Goal: Task Accomplishment & Management: Manage account settings

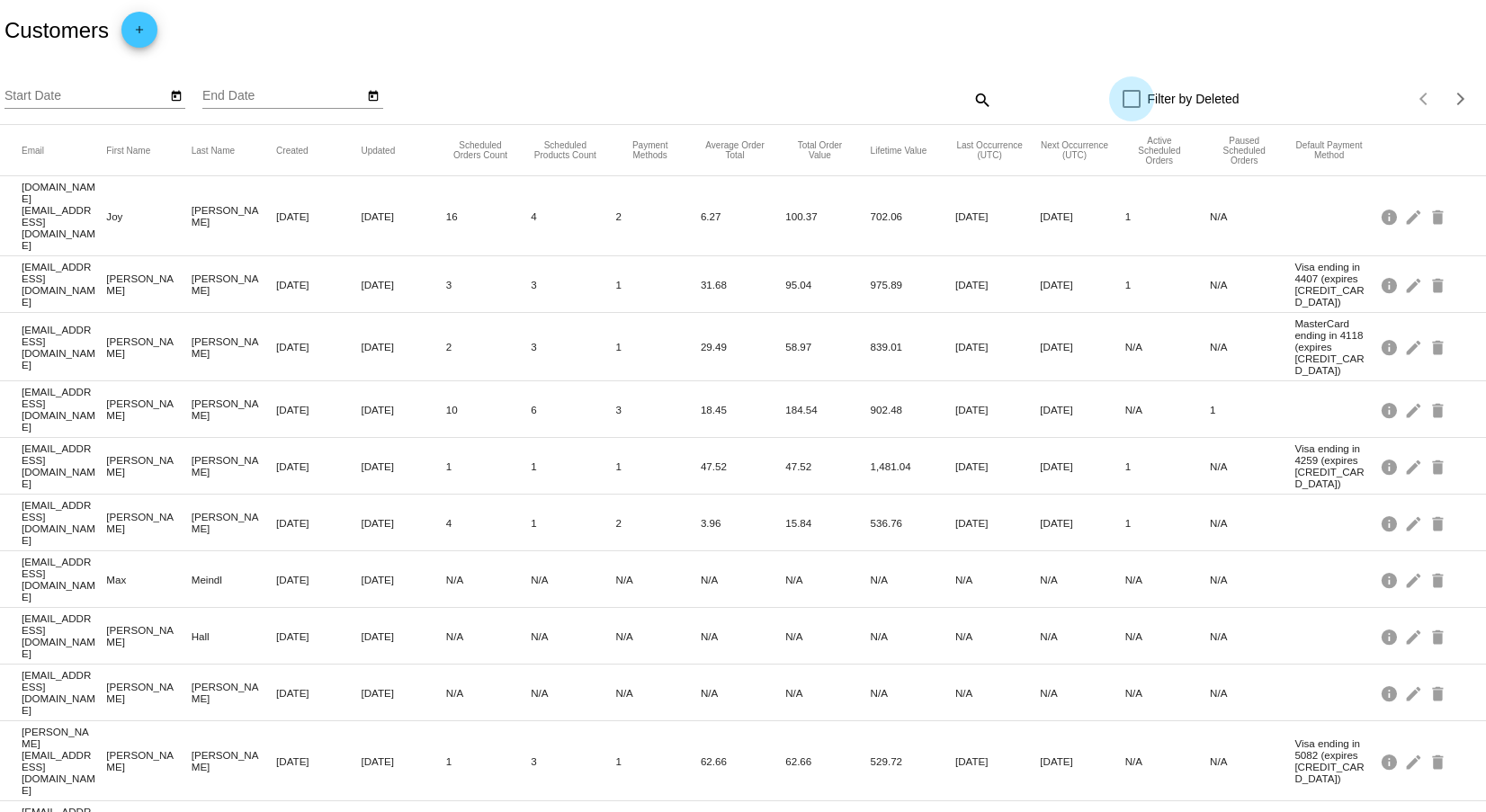
click at [1123, 102] on div at bounding box center [1131, 99] width 18 height 18
click at [1131, 108] on input "Filter by Deleted" at bounding box center [1131, 108] width 1 height 1
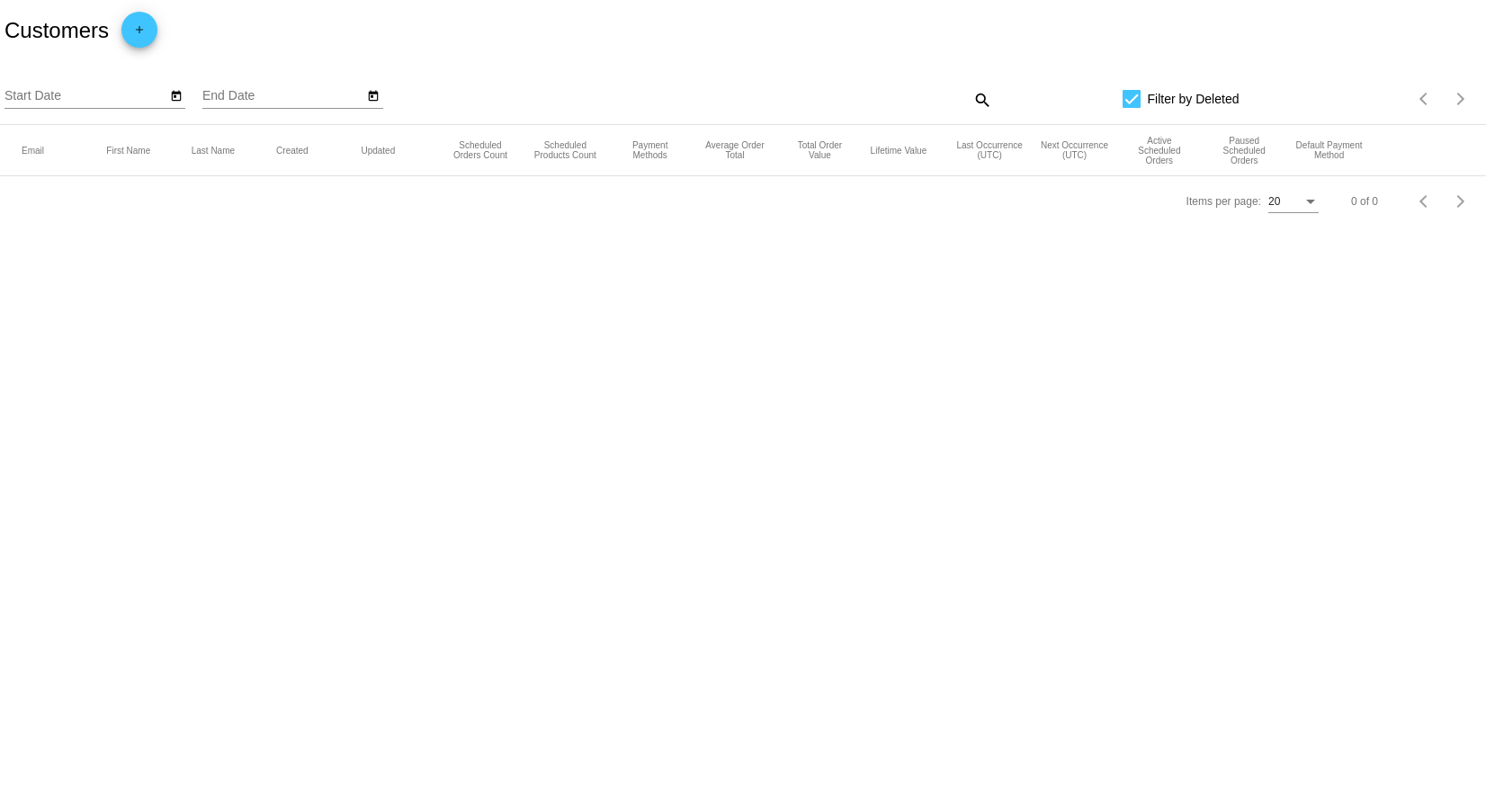
click at [1138, 97] on div at bounding box center [1131, 99] width 18 height 18
click at [1132, 108] on input "Filter by Deleted" at bounding box center [1131, 108] width 1 height 1
checkbox input "false"
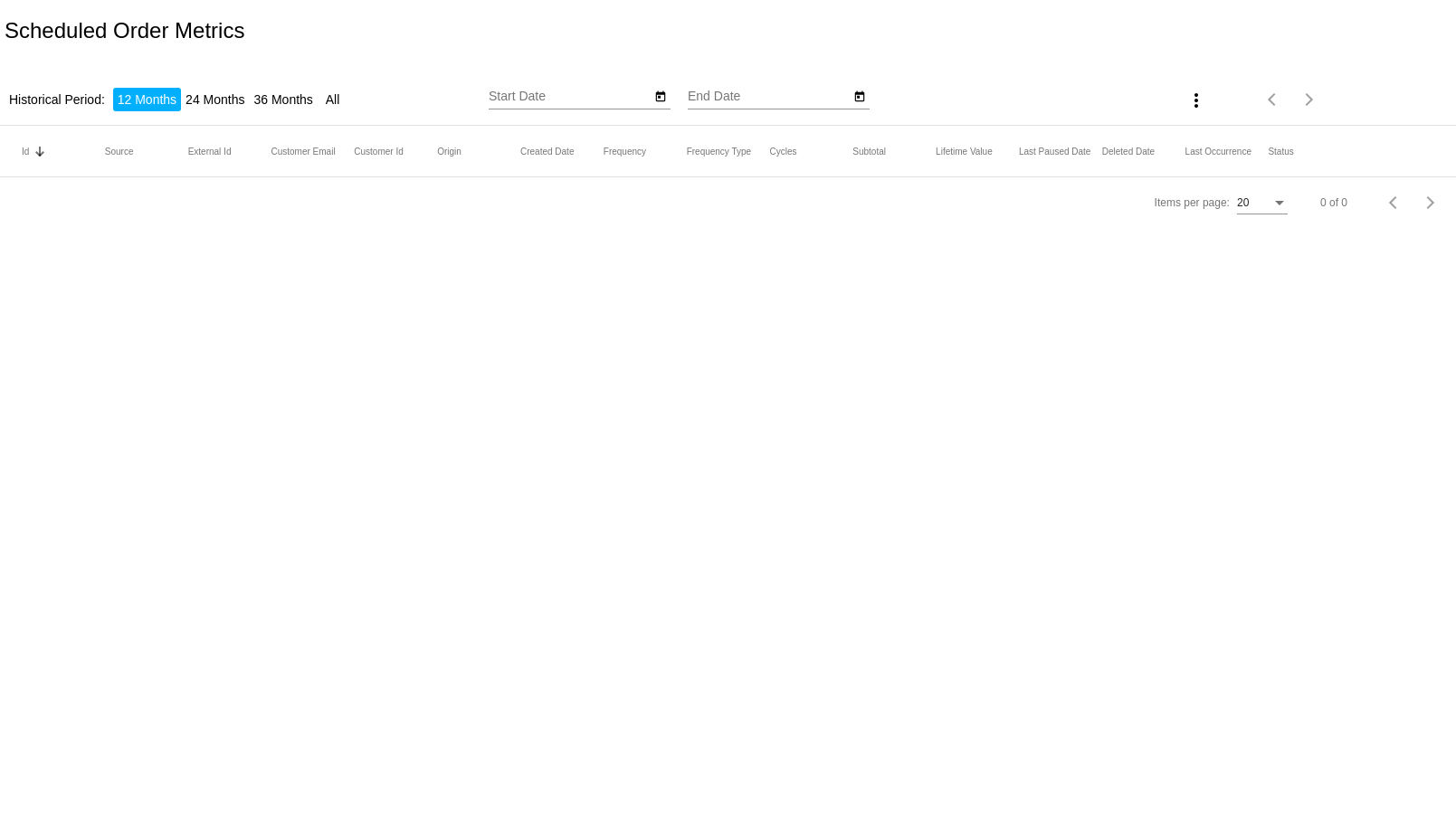
type input "9/30/2024"
type input "9/30/2025"
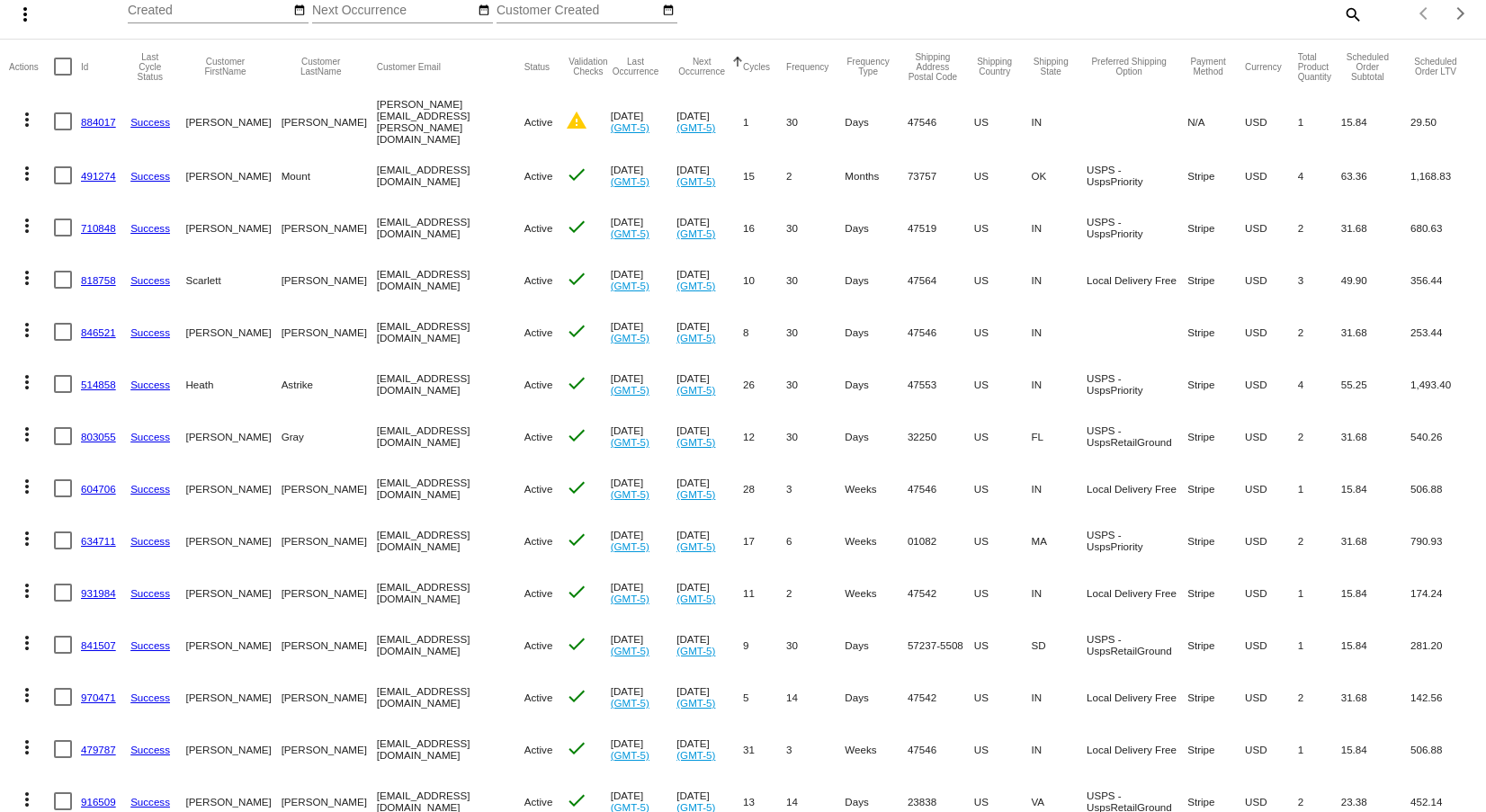
scroll to position [70, 0]
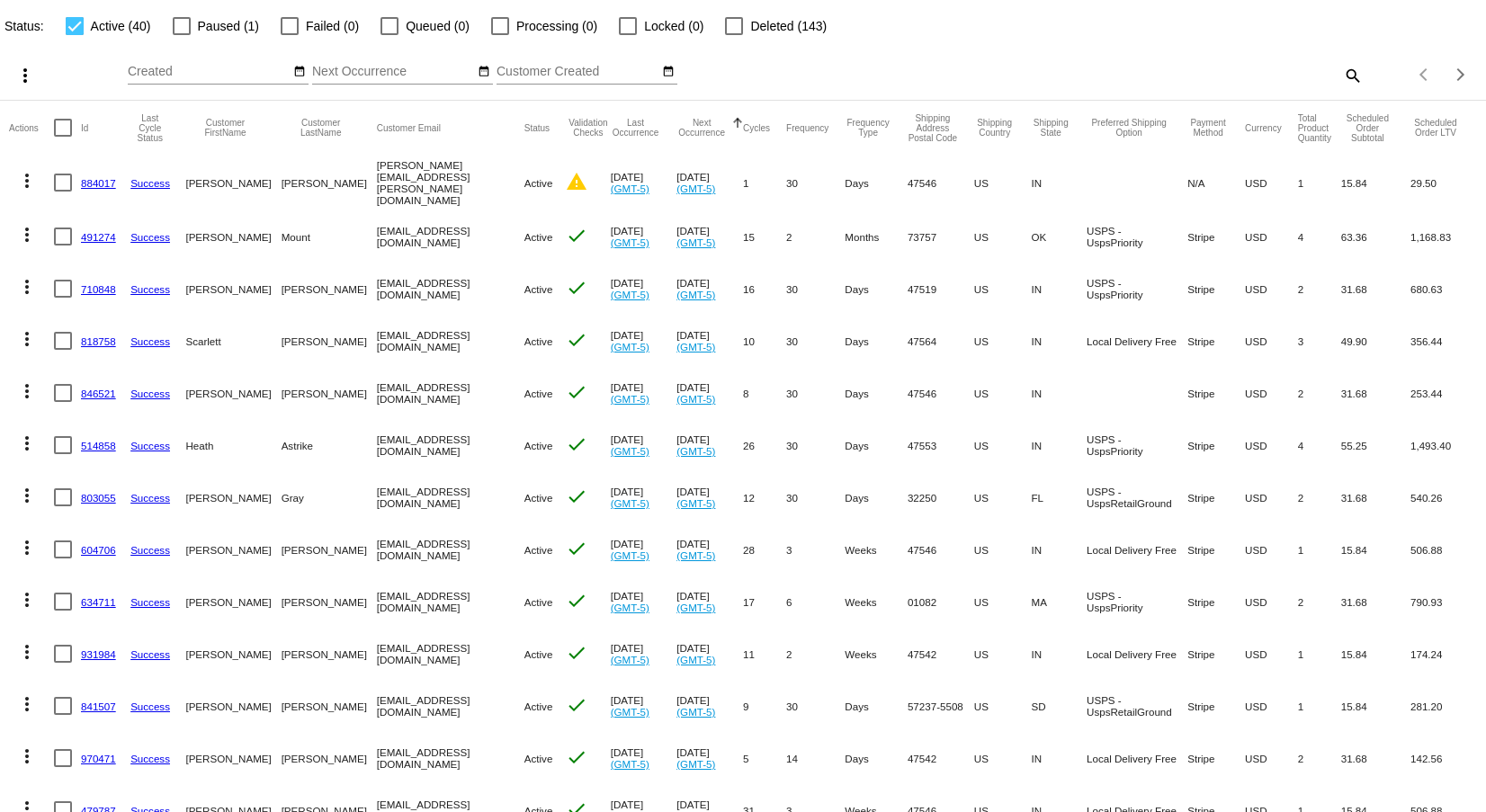
drag, startPoint x: 187, startPoint y: 181, endPoint x: 187, endPoint y: 192, distance: 11.0
click at [187, 192] on mat-cell "[PERSON_NAME]" at bounding box center [233, 183] width 96 height 56
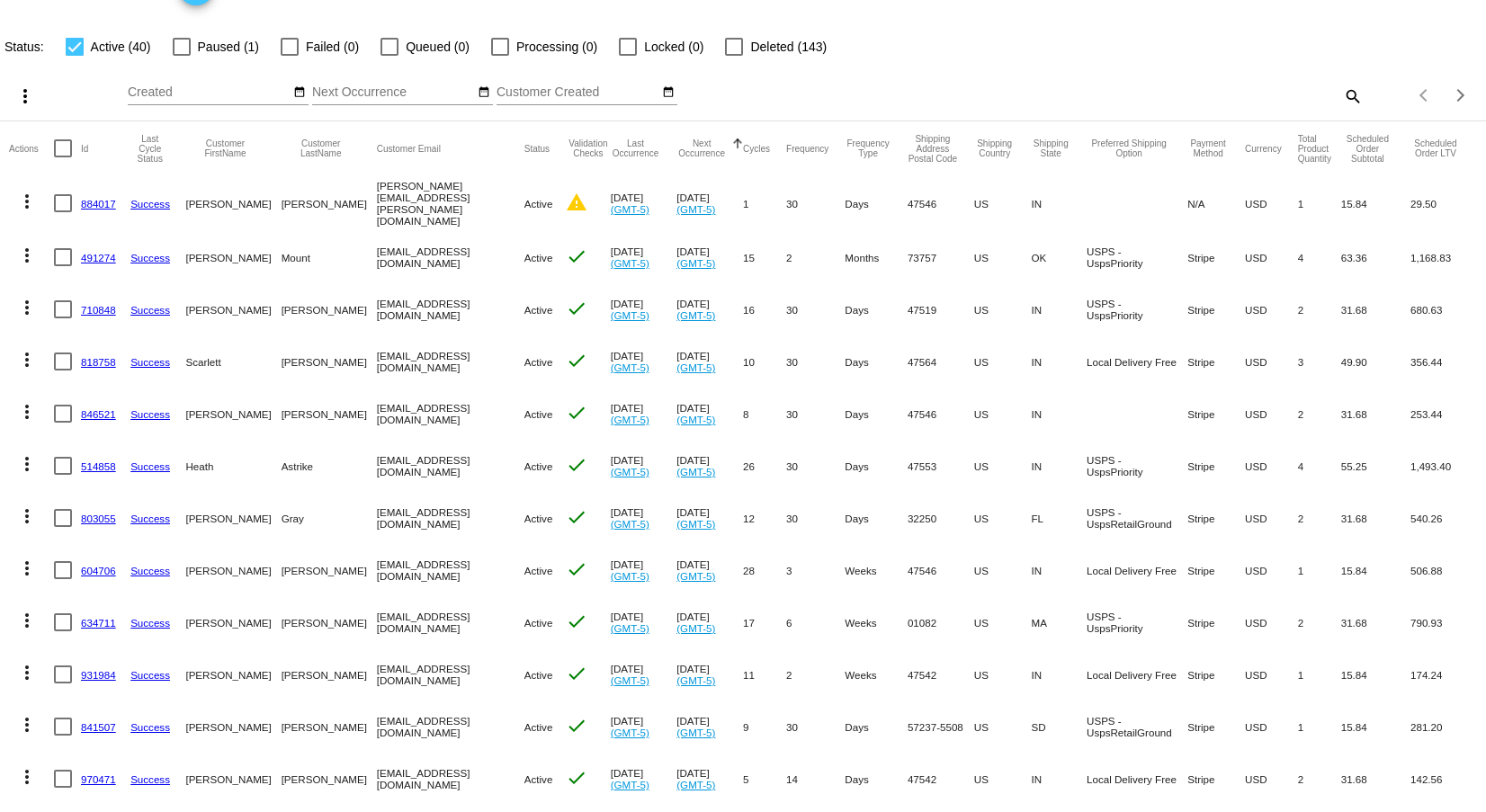
scroll to position [90, 0]
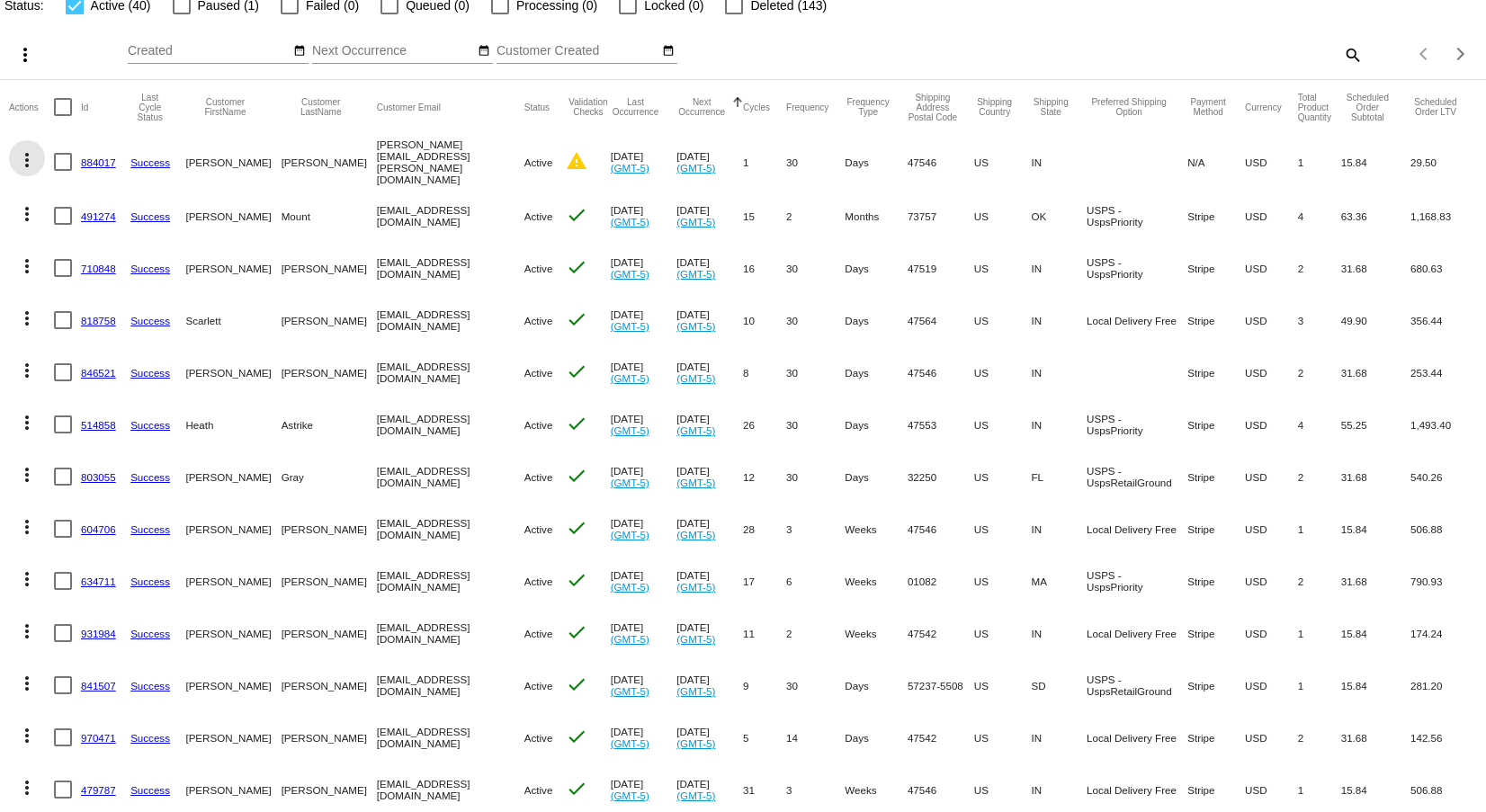
click at [22, 156] on mat-icon "more_vert" at bounding box center [27, 160] width 21 height 21
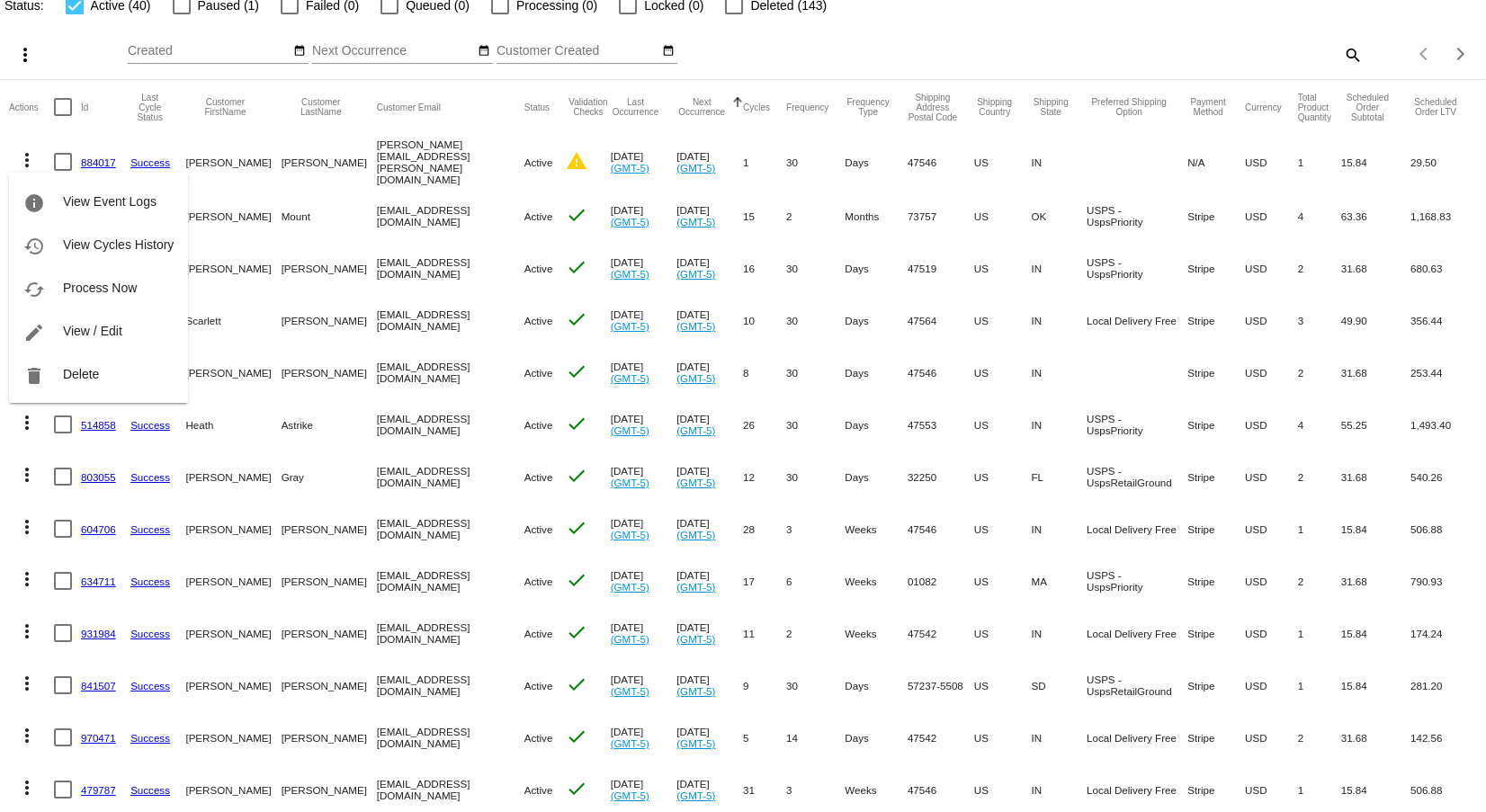
click at [57, 48] on div at bounding box center [743, 406] width 1486 height 812
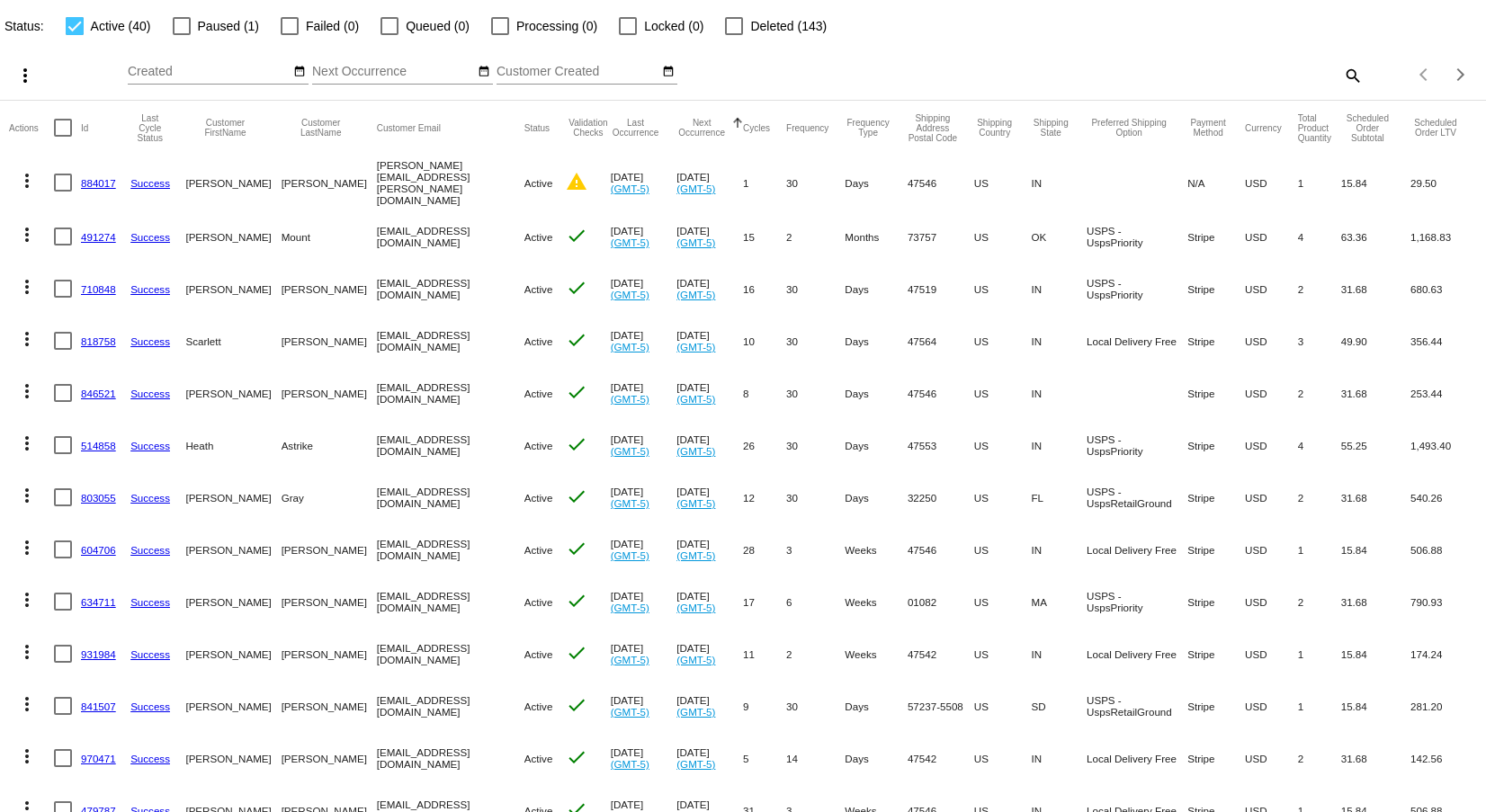
scroll to position [0, 0]
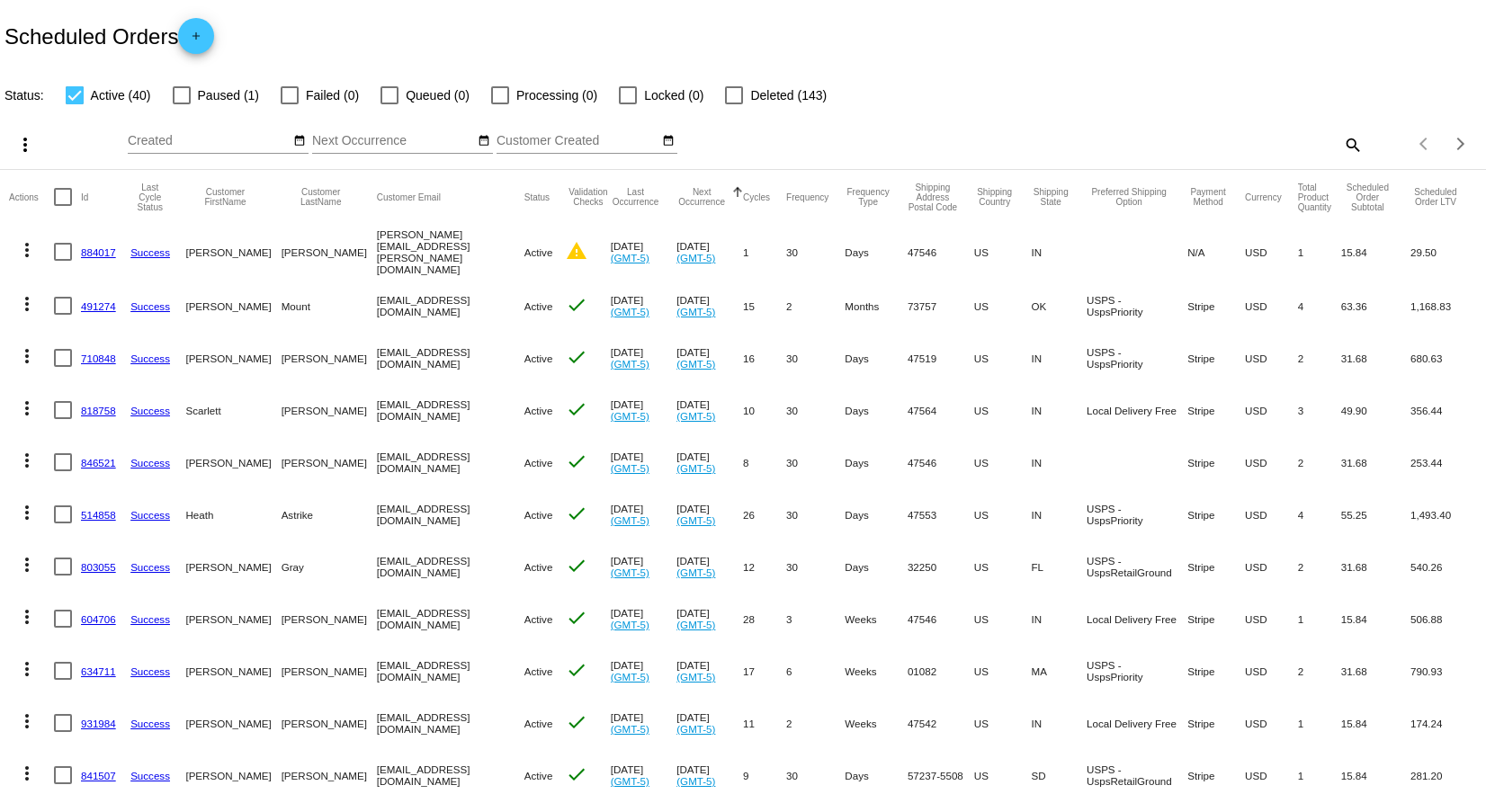
drag, startPoint x: 187, startPoint y: 250, endPoint x: 447, endPoint y: 268, distance: 260.6
click at [447, 268] on mat-row "more_vert 884017 Success [PERSON_NAME][GEOGRAPHIC_DATA] [PERSON_NAME][EMAIL_ADD…" at bounding box center [743, 252] width 1468 height 56
copy mat-row "[PERSON_NAME] [PERSON_NAME][EMAIL_ADDRESS][PERSON_NAME][DOMAIN_NAME]"
drag, startPoint x: 188, startPoint y: 302, endPoint x: 460, endPoint y: 302, distance: 272.0
click at [460, 302] on mat-row "more_vert 491274 Success [PERSON_NAME] [EMAIL_ADDRESS][DOMAIN_NAME] Active chec…" at bounding box center [743, 305] width 1468 height 52
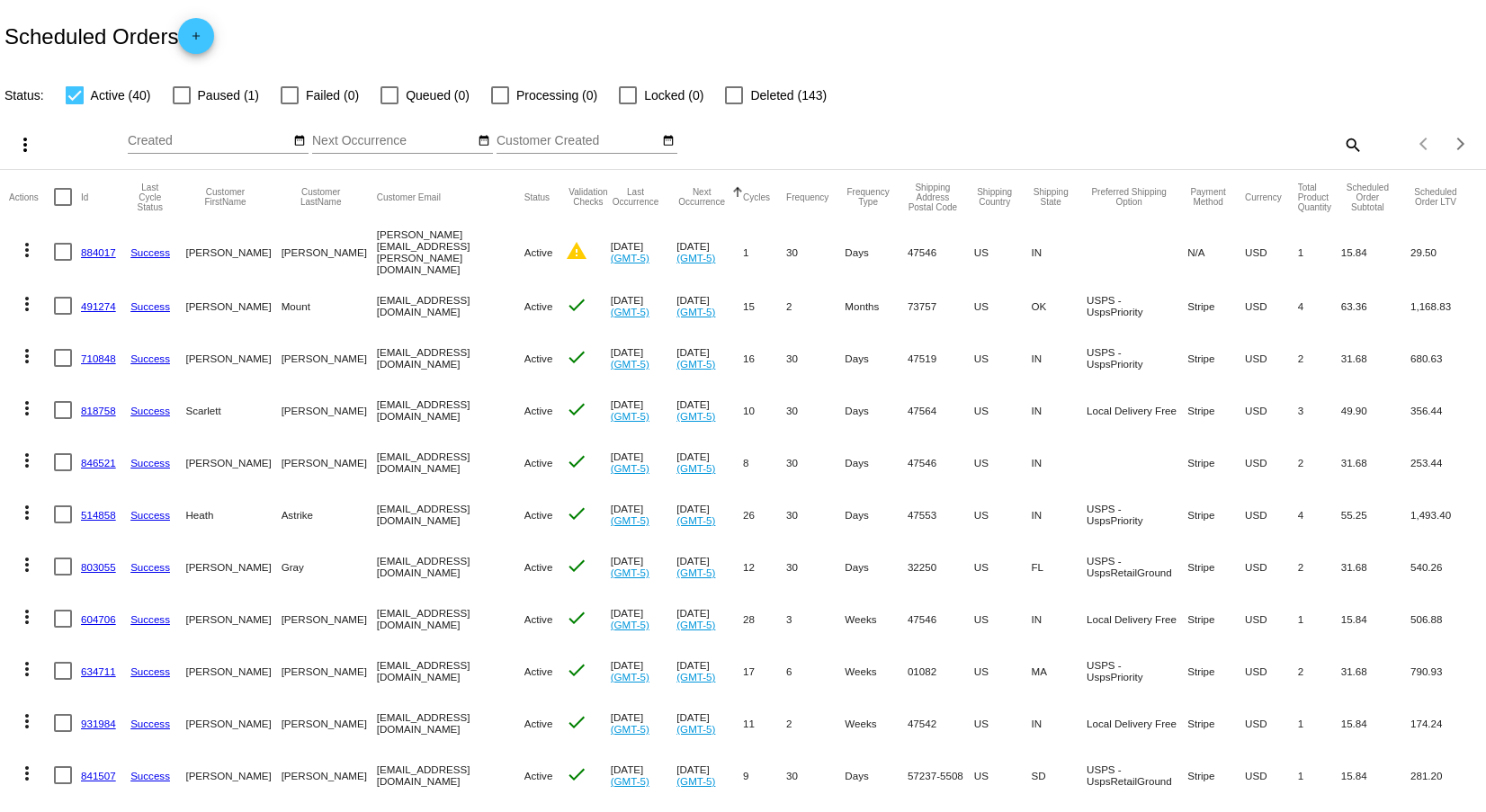
copy mat-row "[PERSON_NAME] [EMAIL_ADDRESS][DOMAIN_NAME]"
drag, startPoint x: 188, startPoint y: 352, endPoint x: 453, endPoint y: 354, distance: 265.0
click at [453, 354] on mat-row "more_vert 710848 Success [PERSON_NAME] [EMAIL_ADDRESS][DOMAIN_NAME] Active chec…" at bounding box center [743, 358] width 1468 height 52
copy mat-row "[PERSON_NAME] [EMAIL_ADDRESS][DOMAIN_NAME]"
drag, startPoint x: 186, startPoint y: 404, endPoint x: 433, endPoint y: 417, distance: 247.3
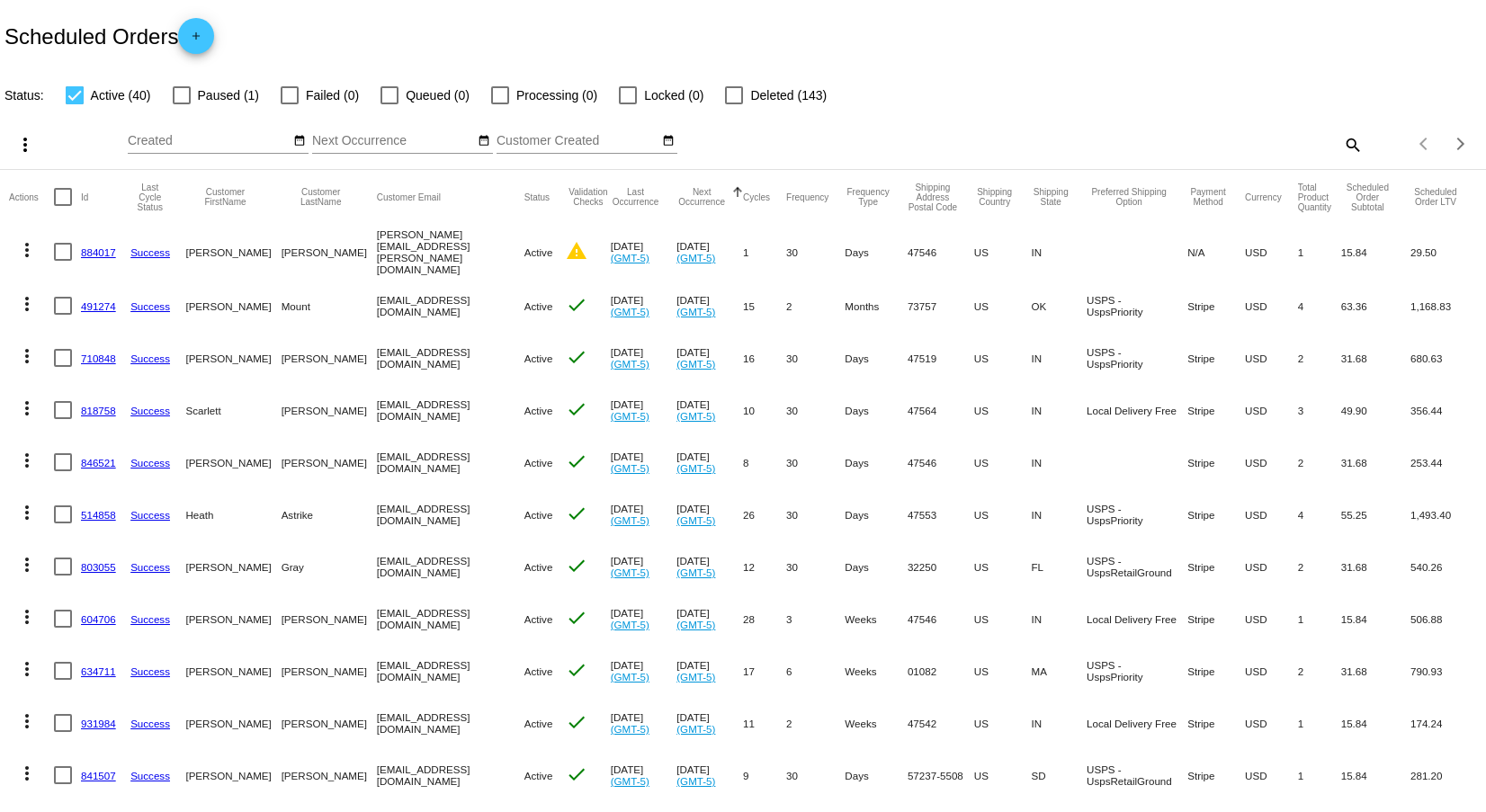
click at [433, 417] on mat-row "more_vert 818758 Success [PERSON_NAME] [EMAIL_ADDRESS][DOMAIN_NAME] Active chec…" at bounding box center [743, 410] width 1468 height 52
copy mat-row "[PERSON_NAME] [EMAIL_ADDRESS][DOMAIN_NAME]"
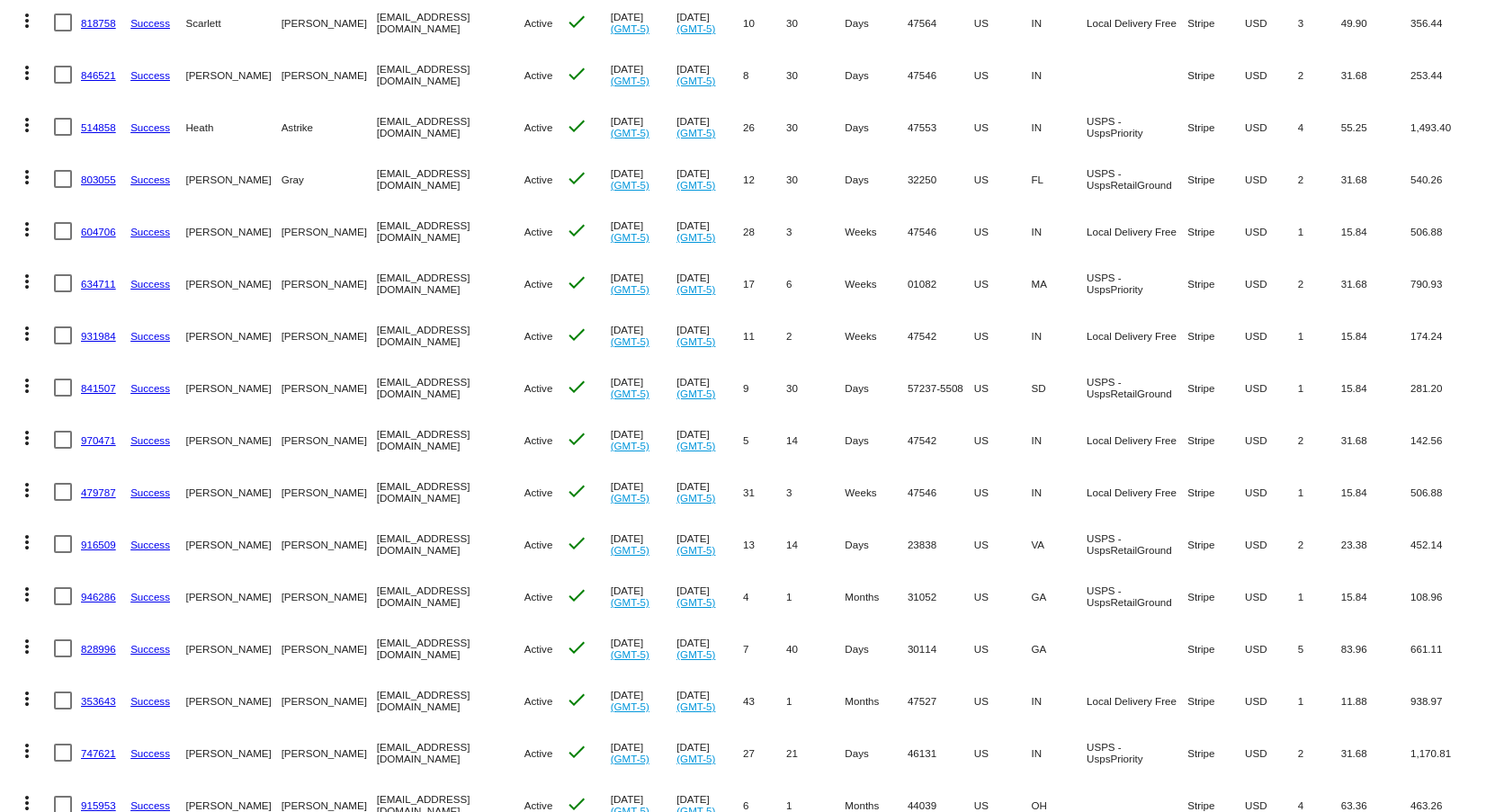
scroll to position [360, 0]
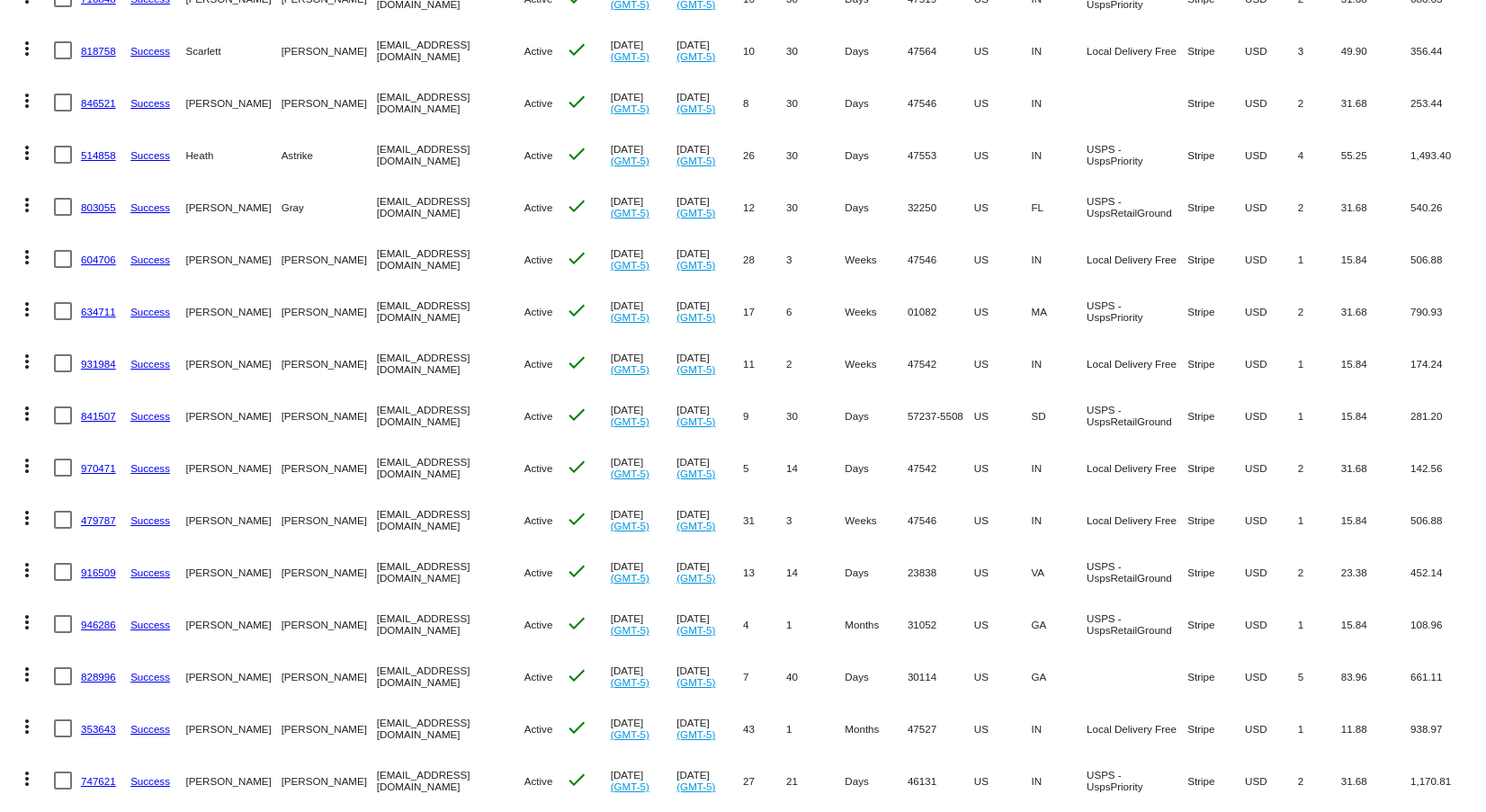
drag, startPoint x: 200, startPoint y: 96, endPoint x: 446, endPoint y: 93, distance: 246.0
click at [446, 93] on mat-row "more_vert 846521 Success [PERSON_NAME] [EMAIL_ADDRESS][DOMAIN_NAME] Active chec…" at bounding box center [743, 102] width 1468 height 52
copy mat-row "[PERSON_NAME] [EMAIL_ADDRESS][DOMAIN_NAME]"
drag, startPoint x: 189, startPoint y: 148, endPoint x: 409, endPoint y: 148, distance: 220.0
click at [409, 148] on mat-row "more_vert 514858 Success Heath Astrike [EMAIL_ADDRESS][PERSON_NAME][DOMAIN_NAME…" at bounding box center [743, 155] width 1468 height 52
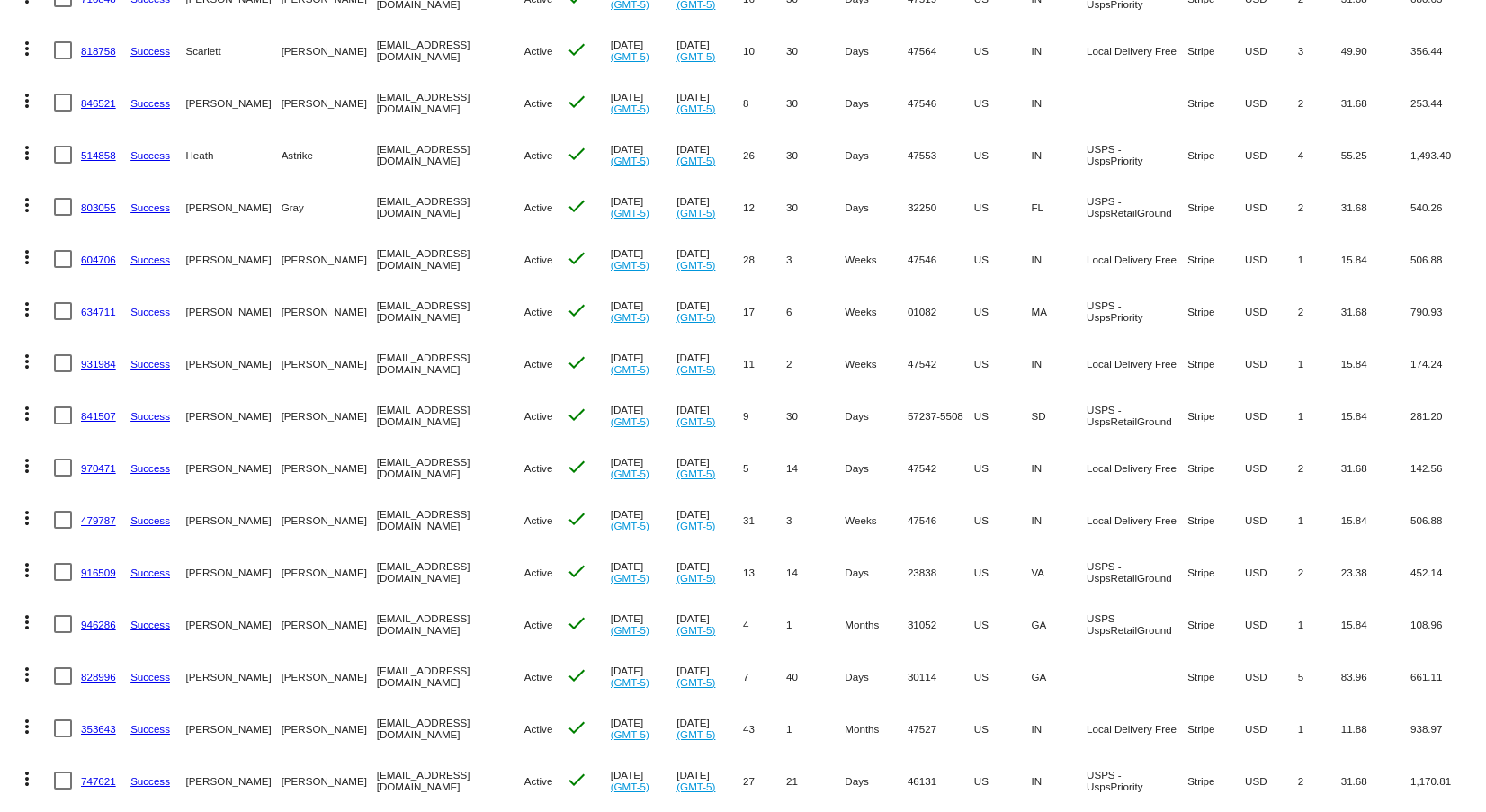
copy mat-row "Heath Astrike [EMAIL_ADDRESS][PERSON_NAME][DOMAIN_NAME]"
drag, startPoint x: 190, startPoint y: 203, endPoint x: 239, endPoint y: 205, distance: 49.0
click at [239, 205] on mat-cell "[PERSON_NAME]" at bounding box center [233, 207] width 96 height 52
drag, startPoint x: 437, startPoint y: 201, endPoint x: 188, endPoint y: 211, distance: 249.2
click at [188, 211] on mat-row "more_vert 803055 Success [PERSON_NAME] [EMAIL_ADDRESS][DOMAIN_NAME] Active chec…" at bounding box center [743, 207] width 1468 height 52
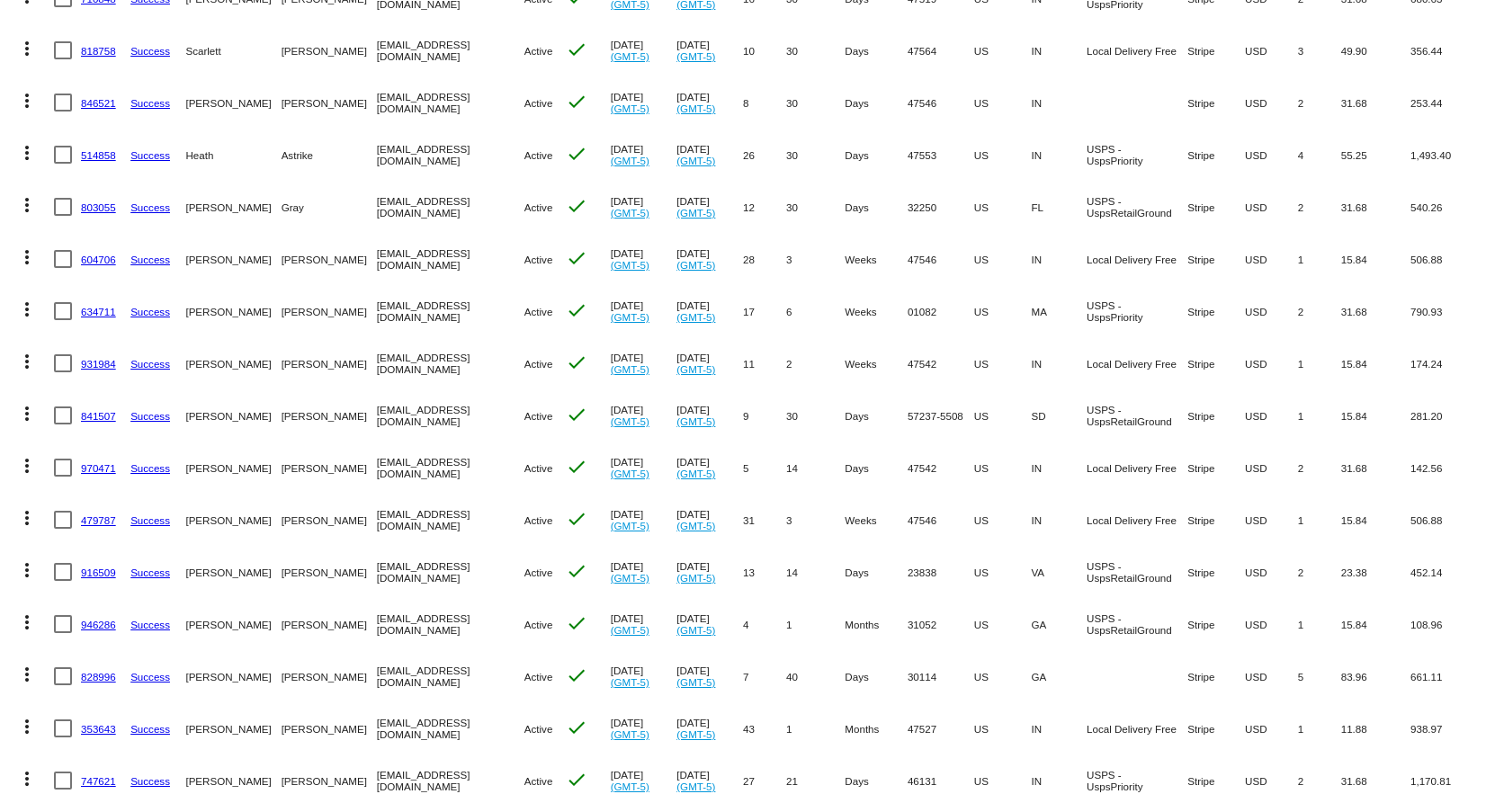
copy mat-row "[PERSON_NAME] [EMAIL_ADDRESS][DOMAIN_NAME]"
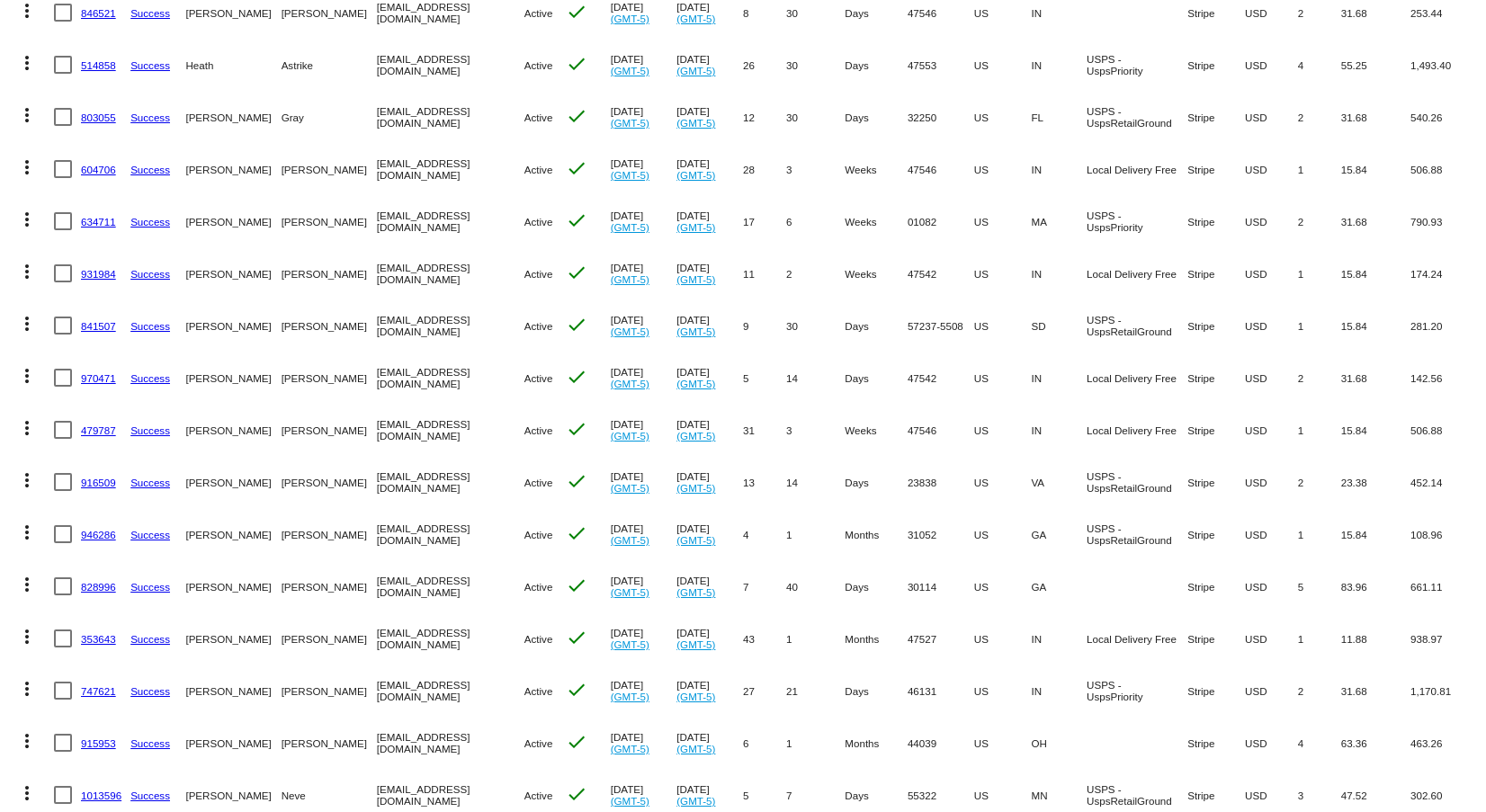
drag, startPoint x: 188, startPoint y: 165, endPoint x: 451, endPoint y: 167, distance: 263.0
click at [451, 167] on mat-row "more_vert 604706 Success [PERSON_NAME] [EMAIL_ADDRESS][DOMAIN_NAME] Active chec…" at bounding box center [743, 169] width 1468 height 52
copy mat-row "[PERSON_NAME] [EMAIL_ADDRESS][DOMAIN_NAME]"
drag, startPoint x: 187, startPoint y: 215, endPoint x: 452, endPoint y: 219, distance: 265.0
click at [452, 219] on mat-row "more_vert 634711 Success [PERSON_NAME] [EMAIL_ADDRESS][DOMAIN_NAME] Active chec…" at bounding box center [743, 221] width 1468 height 52
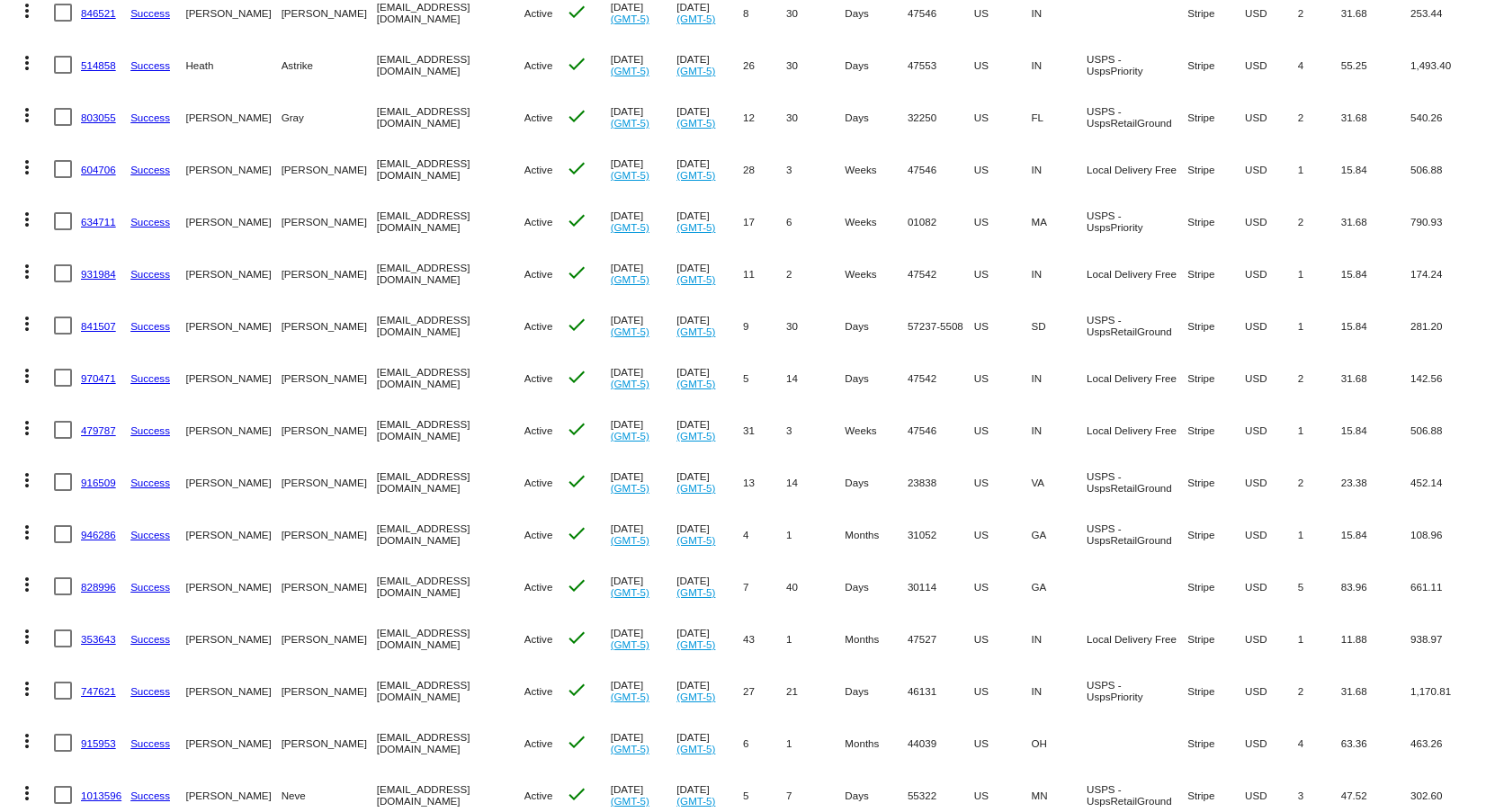
copy mat-row "[PERSON_NAME] [PERSON_NAME][EMAIL_ADDRESS][DOMAIN_NAME]"
drag, startPoint x: 188, startPoint y: 267, endPoint x: 441, endPoint y: 264, distance: 253.0
click at [441, 264] on mat-row "more_vert 931984 Success [GEOGRAPHIC_DATA][PERSON_NAME][GEOGRAPHIC_DATA] [EMAIL…" at bounding box center [743, 274] width 1468 height 52
copy mat-row "[PERSON_NAME] [EMAIL_ADDRESS][DOMAIN_NAME]"
drag, startPoint x: 189, startPoint y: 323, endPoint x: 441, endPoint y: 325, distance: 252.0
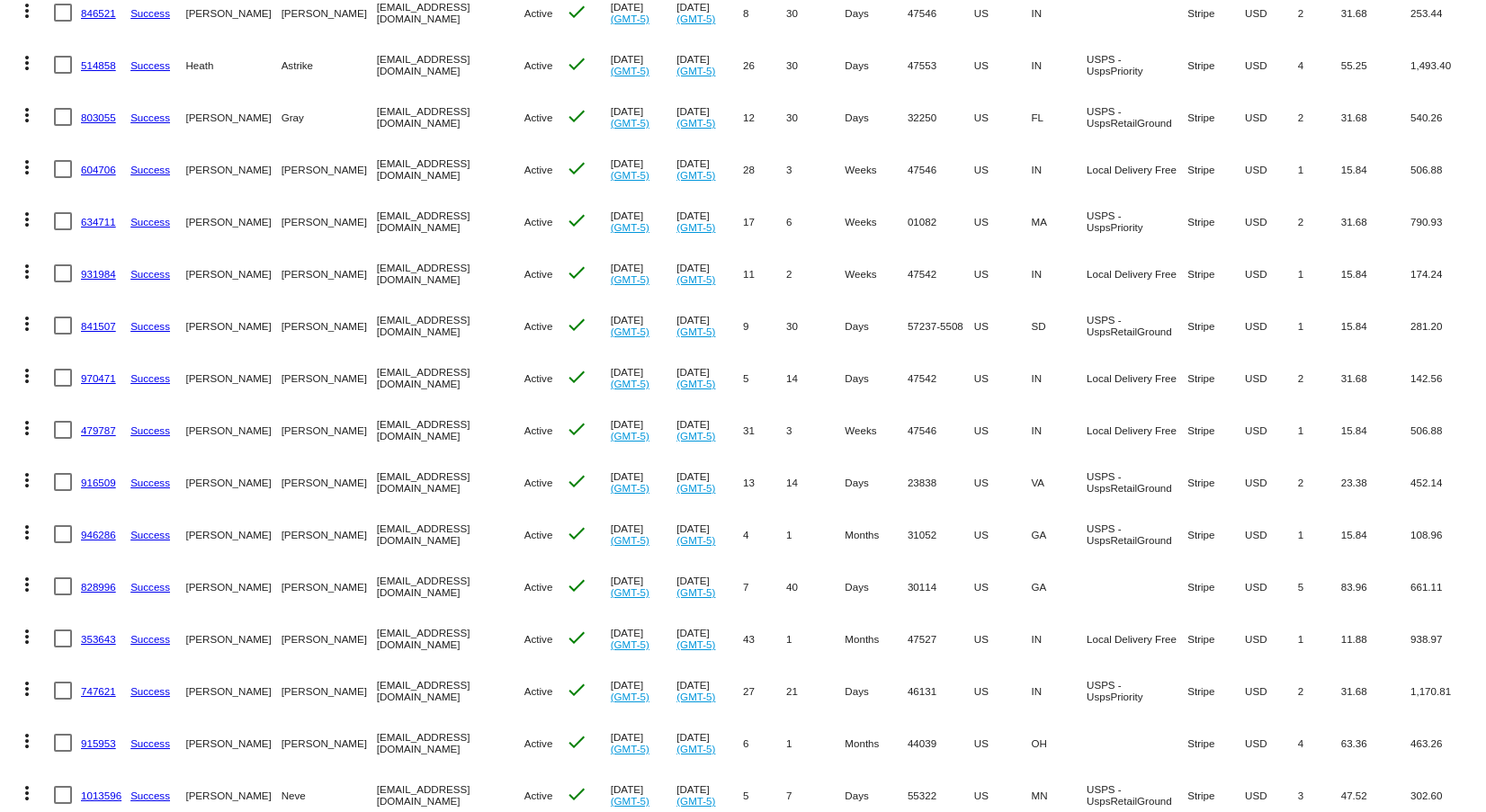
click at [441, 325] on mat-row "more_vert 841507 Success [PERSON_NAME] [EMAIL_ADDRESS][DOMAIN_NAME] Active chec…" at bounding box center [743, 326] width 1468 height 52
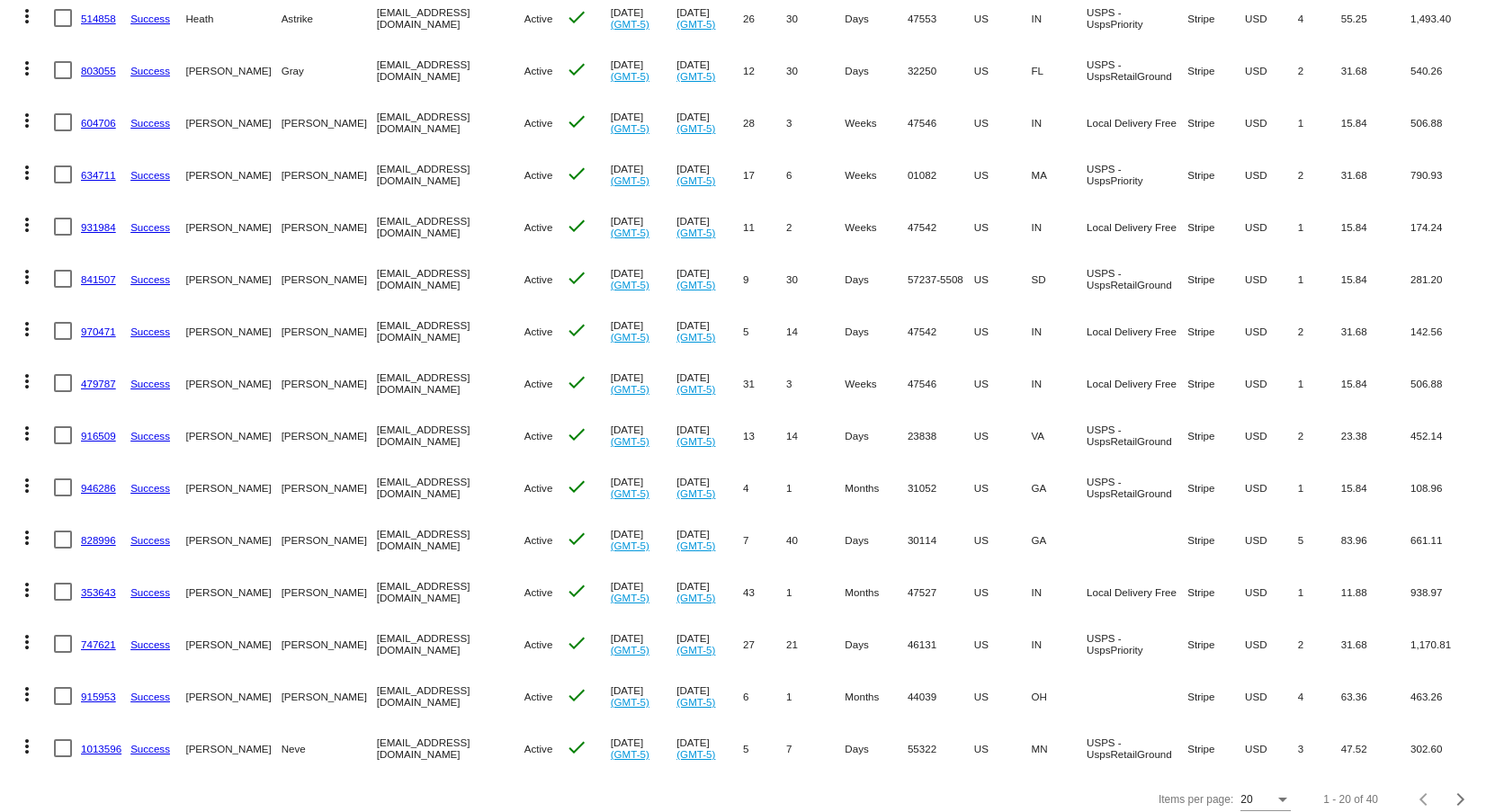
scroll to position [519, 0]
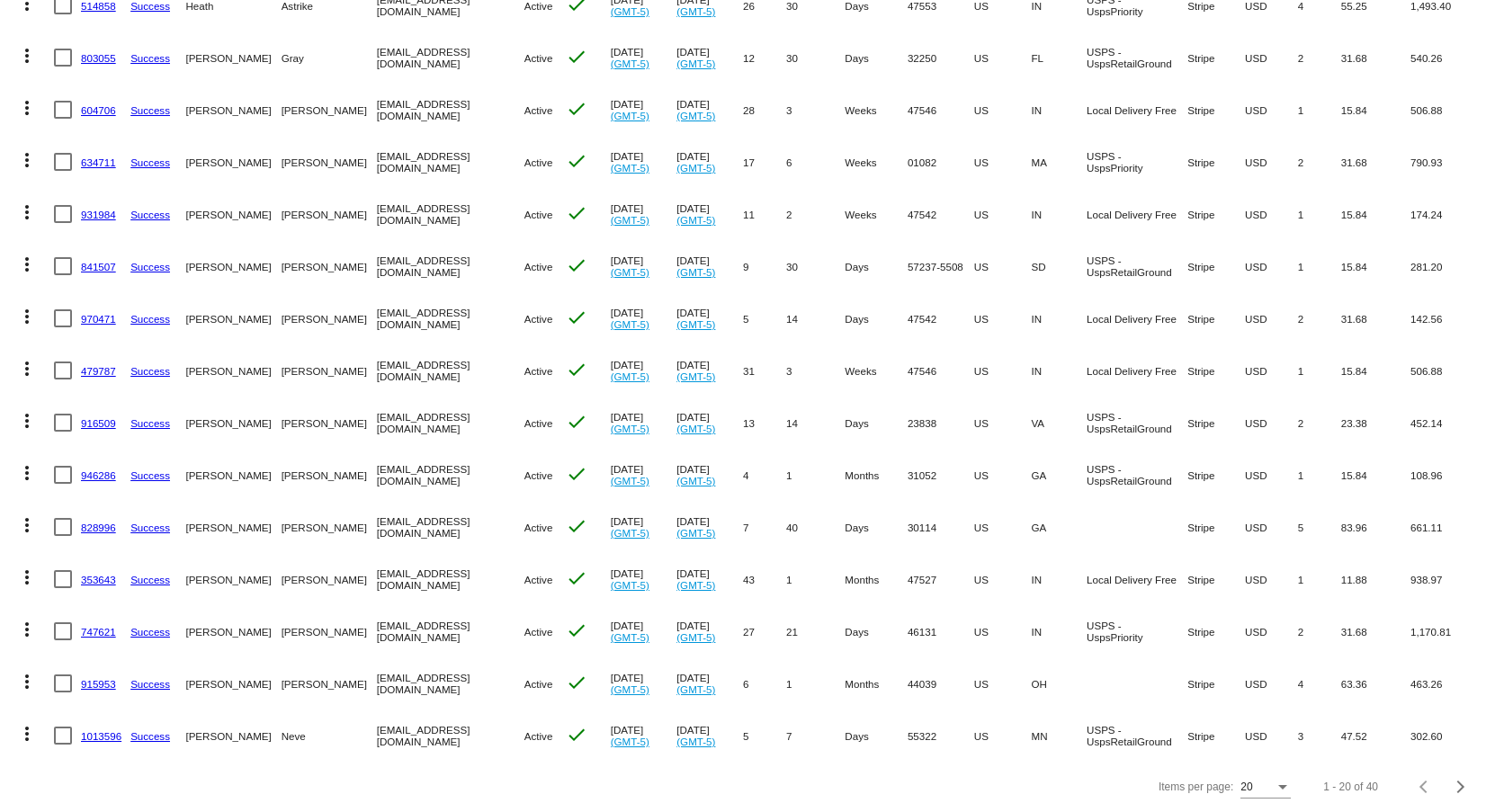
drag, startPoint x: 188, startPoint y: 304, endPoint x: 415, endPoint y: 304, distance: 227.0
click at [415, 304] on mat-row "more_vert 970471 Success [PERSON_NAME][GEOGRAPHIC_DATA] [EMAIL_ADDRESS][DOMAIN_…" at bounding box center [743, 318] width 1468 height 52
drag, startPoint x: 188, startPoint y: 354, endPoint x: 447, endPoint y: 354, distance: 259.0
click at [447, 354] on mat-row "more_vert 479787 Success [PERSON_NAME] [EMAIL_ADDRESS][DOMAIN_NAME] Active chec…" at bounding box center [743, 370] width 1468 height 52
drag, startPoint x: 188, startPoint y: 407, endPoint x: 465, endPoint y: 407, distance: 277.0
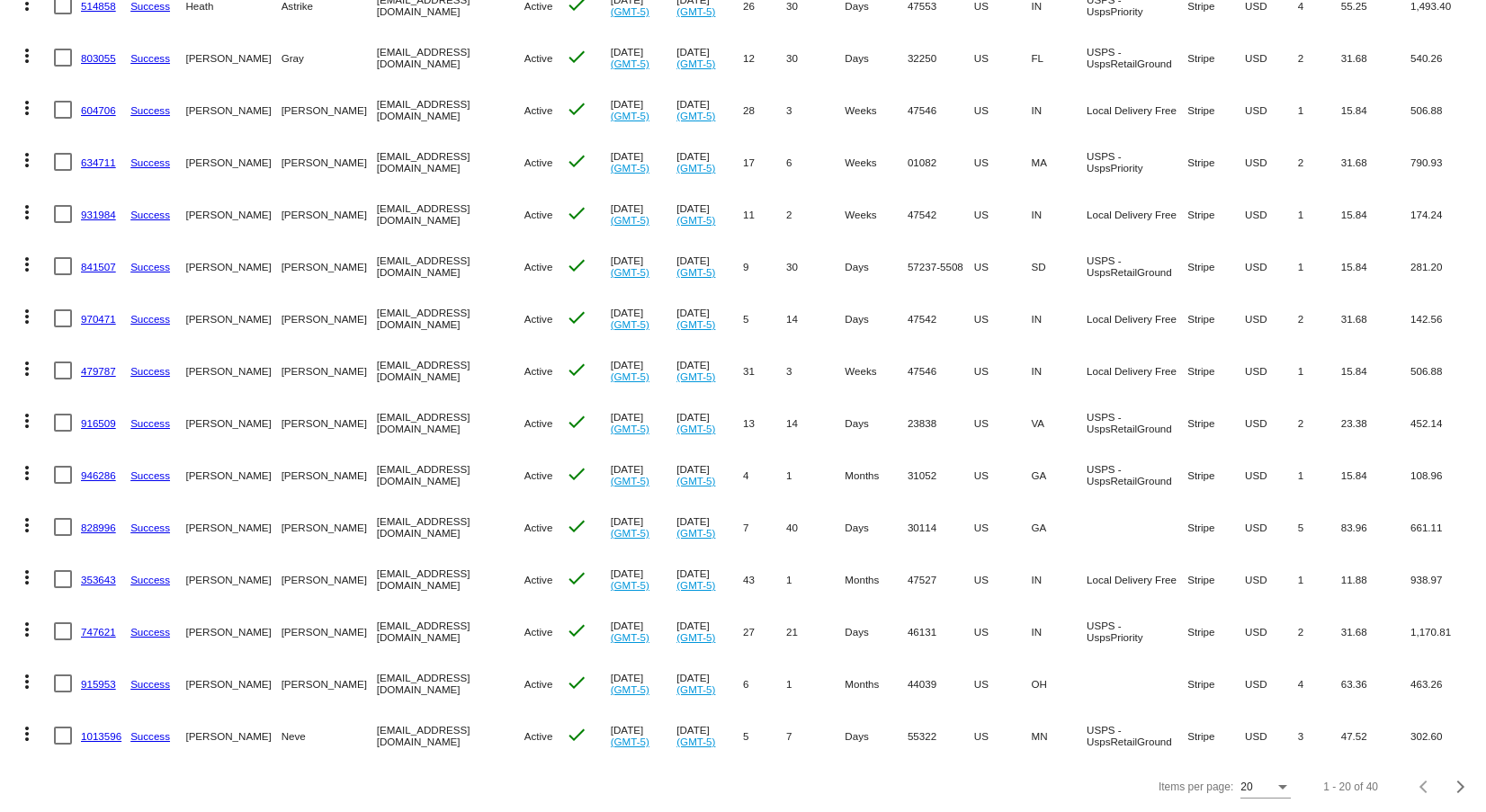
click at [465, 407] on mat-row "more_vert 916509 Success [PERSON_NAME] [EMAIL_ADDRESS][DOMAIN_NAME] Active chec…" at bounding box center [743, 422] width 1468 height 52
drag, startPoint x: 188, startPoint y: 458, endPoint x: 483, endPoint y: 462, distance: 295.0
click at [483, 462] on mat-row "more_vert 946286 Success [PERSON_NAME] [EMAIL_ADDRESS][DOMAIN_NAME] Active chec…" at bounding box center [743, 475] width 1468 height 52
drag, startPoint x: 187, startPoint y: 514, endPoint x: 419, endPoint y: 520, distance: 232.1
click at [419, 520] on mat-row "more_vert 828996 Success [PERSON_NAME] [EMAIL_ADDRESS][DOMAIN_NAME] Active chec…" at bounding box center [743, 527] width 1468 height 52
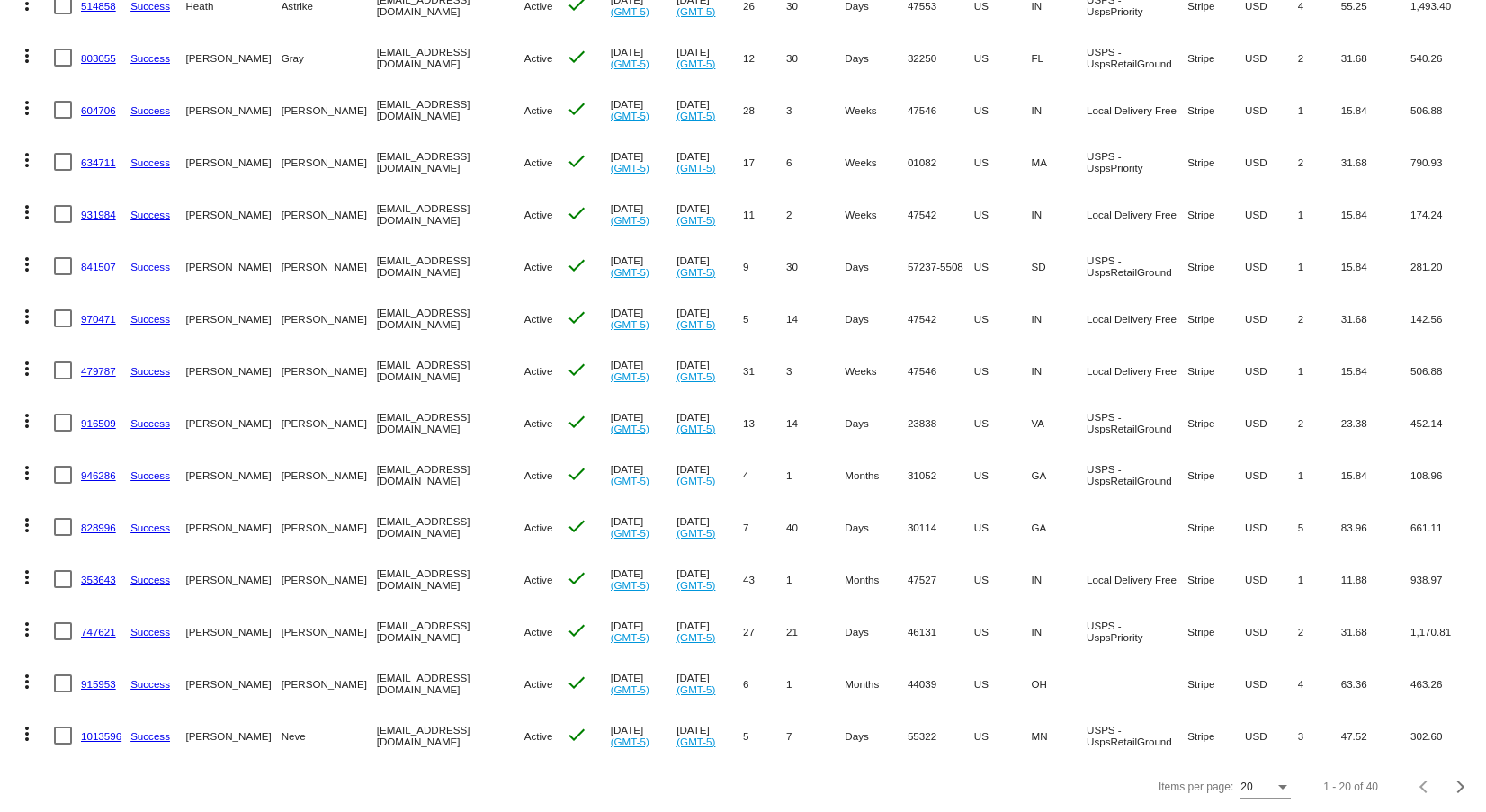
drag, startPoint x: 189, startPoint y: 563, endPoint x: 450, endPoint y: 566, distance: 261.0
click at [450, 566] on mat-row "more_vert 353643 Success [PERSON_NAME][GEOGRAPHIC_DATA] [EMAIL_ADDRESS][DOMAIN_…" at bounding box center [743, 579] width 1468 height 52
drag, startPoint x: 189, startPoint y: 618, endPoint x: 428, endPoint y: 620, distance: 239.0
click at [428, 620] on mat-row "more_vert 747621 Success [PERSON_NAME] [EMAIL_ADDRESS][DOMAIN_NAME] Active chec…" at bounding box center [743, 631] width 1468 height 52
drag, startPoint x: 189, startPoint y: 668, endPoint x: 429, endPoint y: 648, distance: 240.8
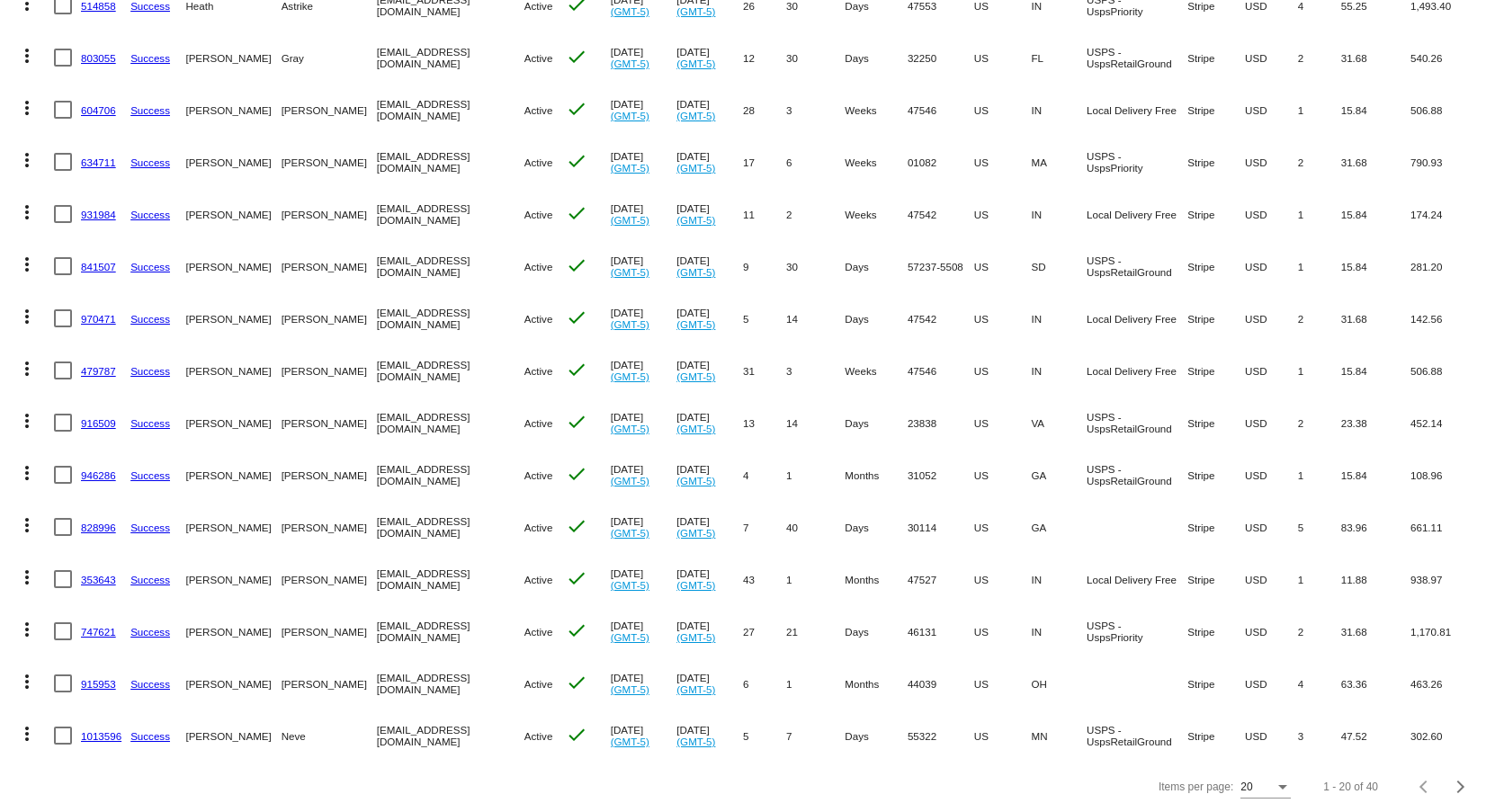
click at [429, 657] on mat-row "more_vert 915953 Success [PERSON_NAME] [EMAIL_ADDRESS][DOMAIN_NAME] Active chec…" at bounding box center [743, 683] width 1468 height 52
drag, startPoint x: 189, startPoint y: 724, endPoint x: 501, endPoint y: 726, distance: 312.0
click at [501, 726] on mat-row "more_vert 1013596 Success [PERSON_NAME] [EMAIL_ADDRESS][DOMAIN_NAME] Active che…" at bounding box center [743, 736] width 1468 height 52
click at [377, 738] on mat-cell "[EMAIL_ADDRESS][DOMAIN_NAME]" at bounding box center [451, 736] width 148 height 52
drag, startPoint x: 187, startPoint y: 720, endPoint x: 480, endPoint y: 726, distance: 293.1
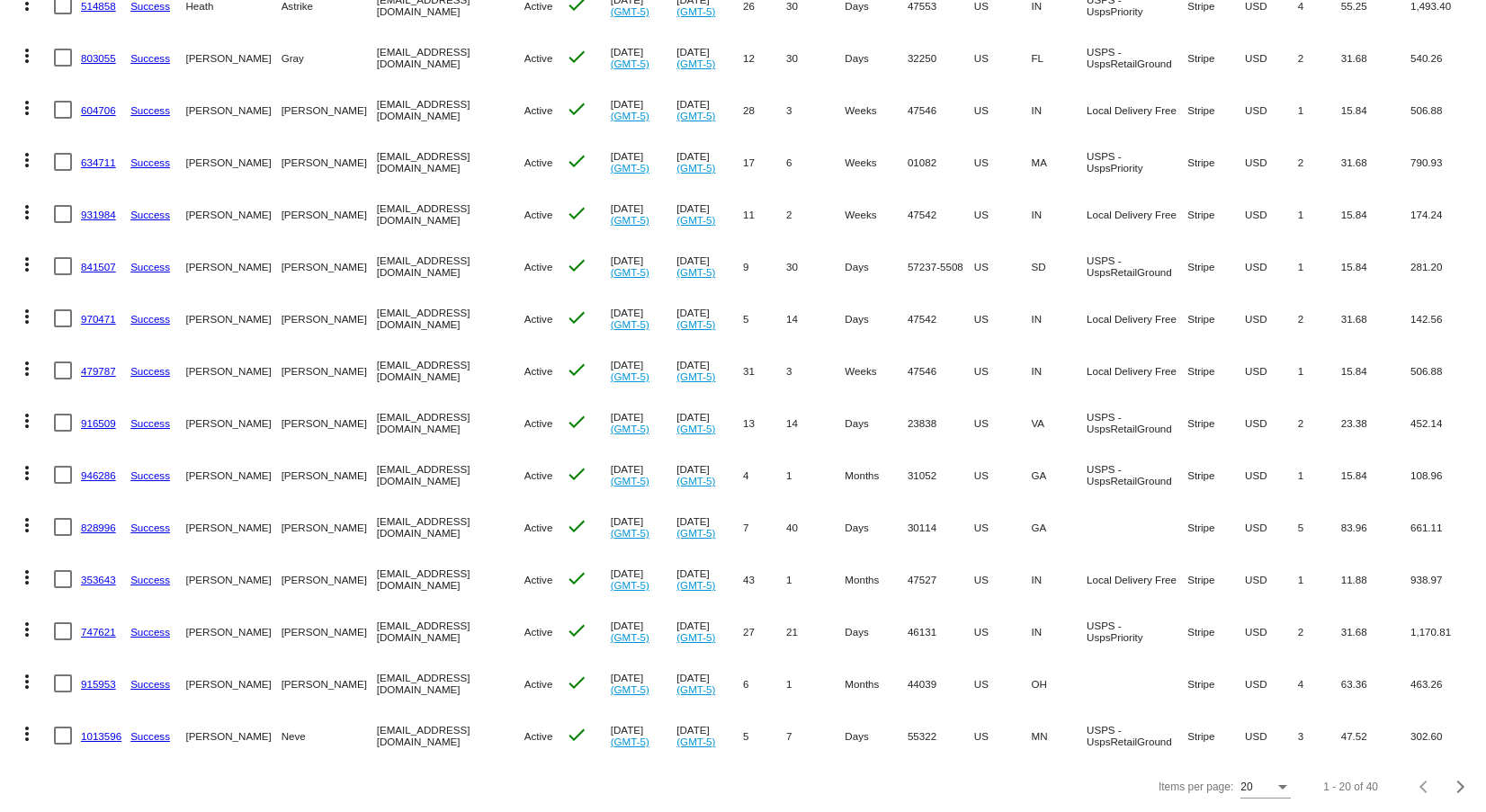
click at [480, 726] on mat-row "more_vert 1013596 Success [PERSON_NAME] [EMAIL_ADDRESS][DOMAIN_NAME] Active che…" at bounding box center [743, 736] width 1468 height 52
click at [1452, 786] on div "Next page" at bounding box center [1458, 787] width 13 height 13
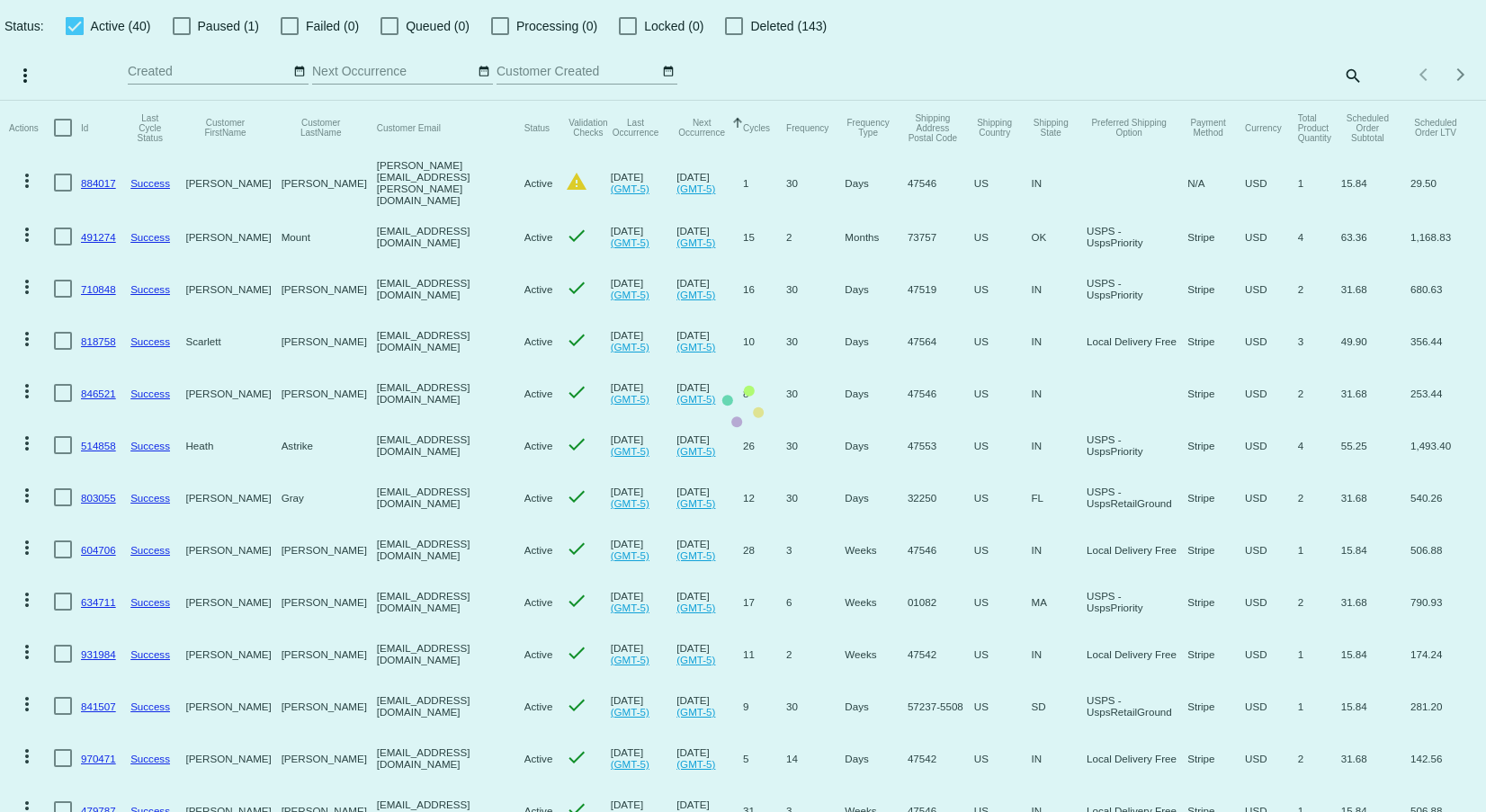
scroll to position [0, 0]
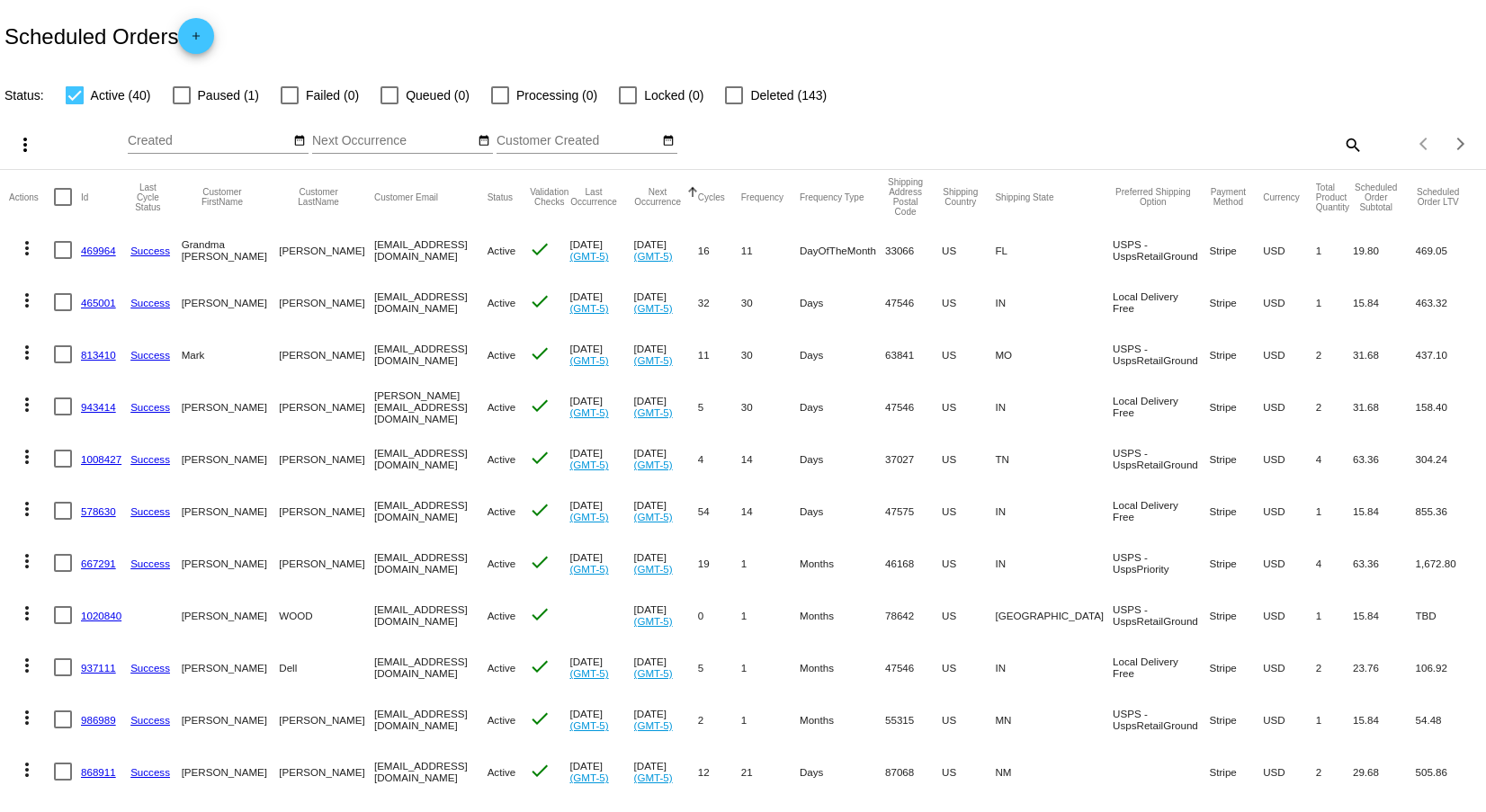
drag, startPoint x: 184, startPoint y: 241, endPoint x: 417, endPoint y: 264, distance: 234.1
click at [417, 264] on mat-row "more_vert 469964 Success Grandma [PERSON_NAME] [EMAIL_ADDRESS][DOMAIN_NAME] Act…" at bounding box center [743, 250] width 1468 height 52
drag, startPoint x: 185, startPoint y: 298, endPoint x: 427, endPoint y: 304, distance: 242.1
click at [427, 304] on mat-row "more_vert 465001 Success [PERSON_NAME] [EMAIL_ADDRESS][DOMAIN_NAME] Active chec…" at bounding box center [743, 303] width 1468 height 52
drag, startPoint x: 187, startPoint y: 352, endPoint x: 463, endPoint y: 349, distance: 276.0
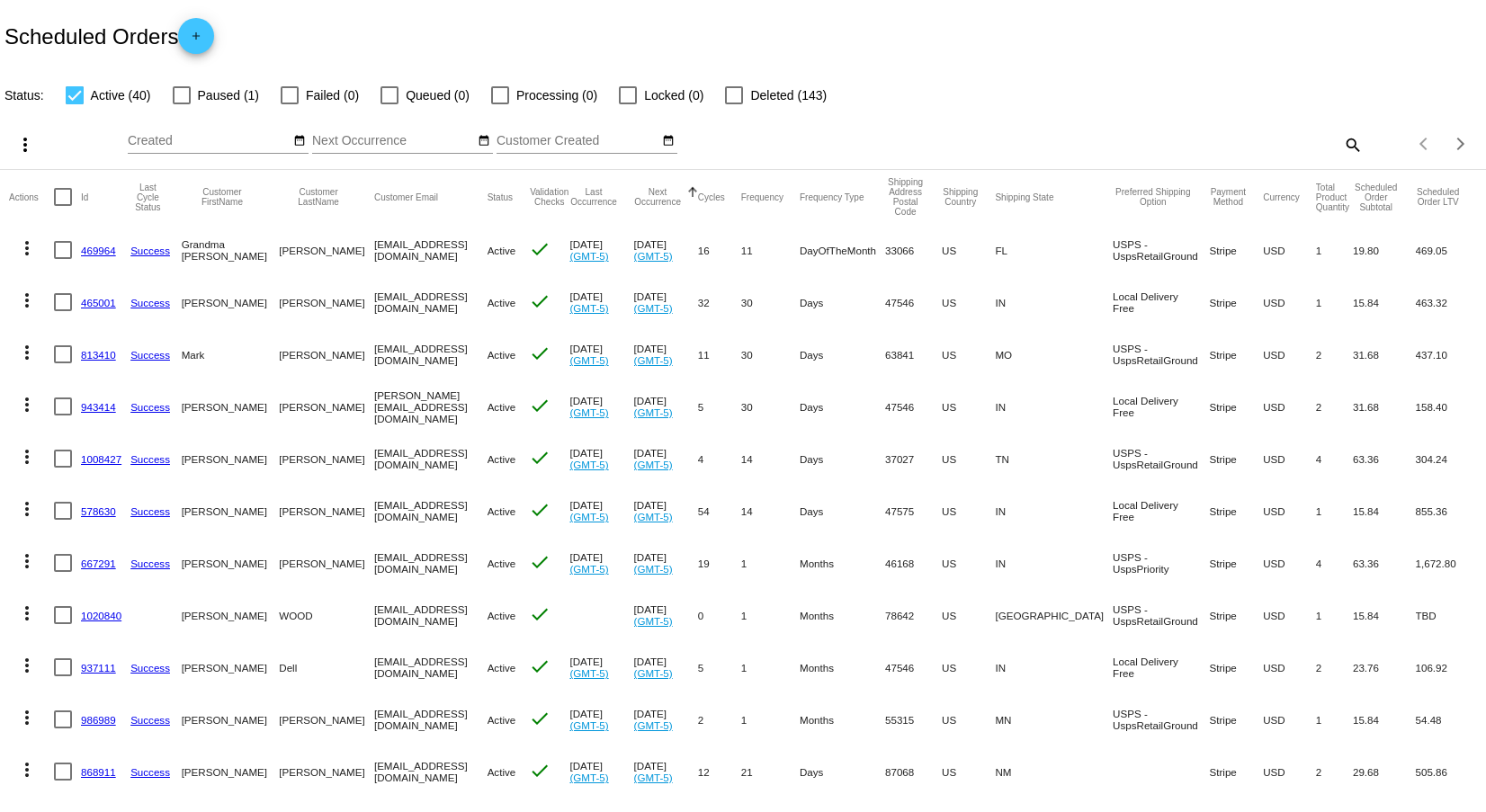
click at [463, 349] on mat-row "more_vert 813410 Success [PERSON_NAME] [EMAIL_ADDRESS][DOMAIN_NAME] Active chec…" at bounding box center [743, 355] width 1468 height 52
drag, startPoint x: 187, startPoint y: 405, endPoint x: 442, endPoint y: 406, distance: 255.0
click at [442, 406] on mat-row "more_vert 943414 Success [PERSON_NAME] [PERSON_NAME][EMAIL_ADDRESS][DOMAIN_NAME…" at bounding box center [743, 407] width 1468 height 52
drag, startPoint x: 185, startPoint y: 458, endPoint x: 433, endPoint y: 458, distance: 248.0
click at [433, 458] on mat-row "more_vert 1008427 Success [PERSON_NAME] [EMAIL_ADDRESS][DOMAIN_NAME] Active che…" at bounding box center [743, 459] width 1468 height 52
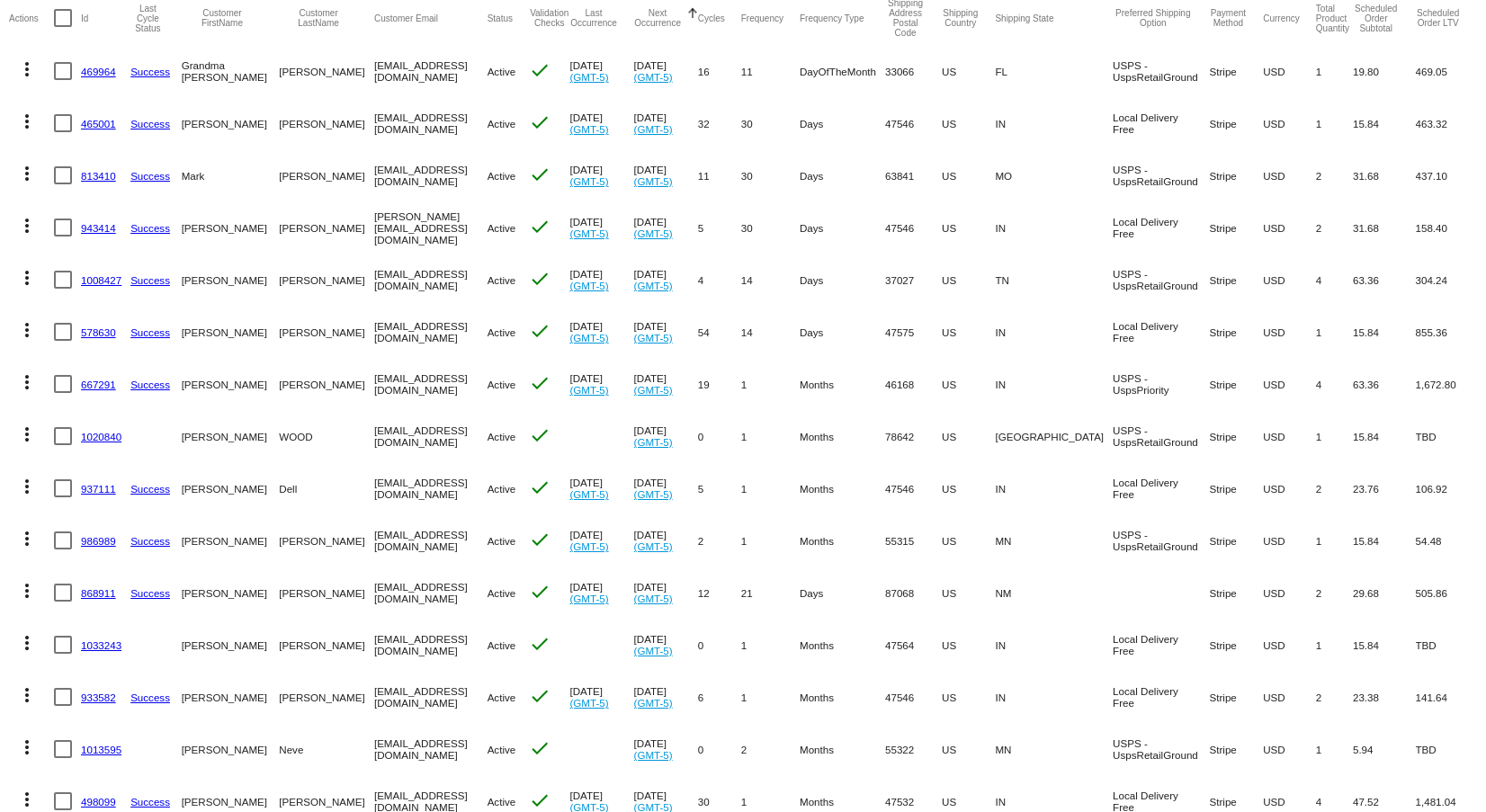
scroll to position [180, 0]
drag, startPoint x: 189, startPoint y: 327, endPoint x: 447, endPoint y: 331, distance: 258.0
click at [447, 331] on mat-row "more_vert 578630 Success [PERSON_NAME] [EMAIL_ADDRESS][DOMAIN_NAME] Active chec…" at bounding box center [743, 331] width 1468 height 52
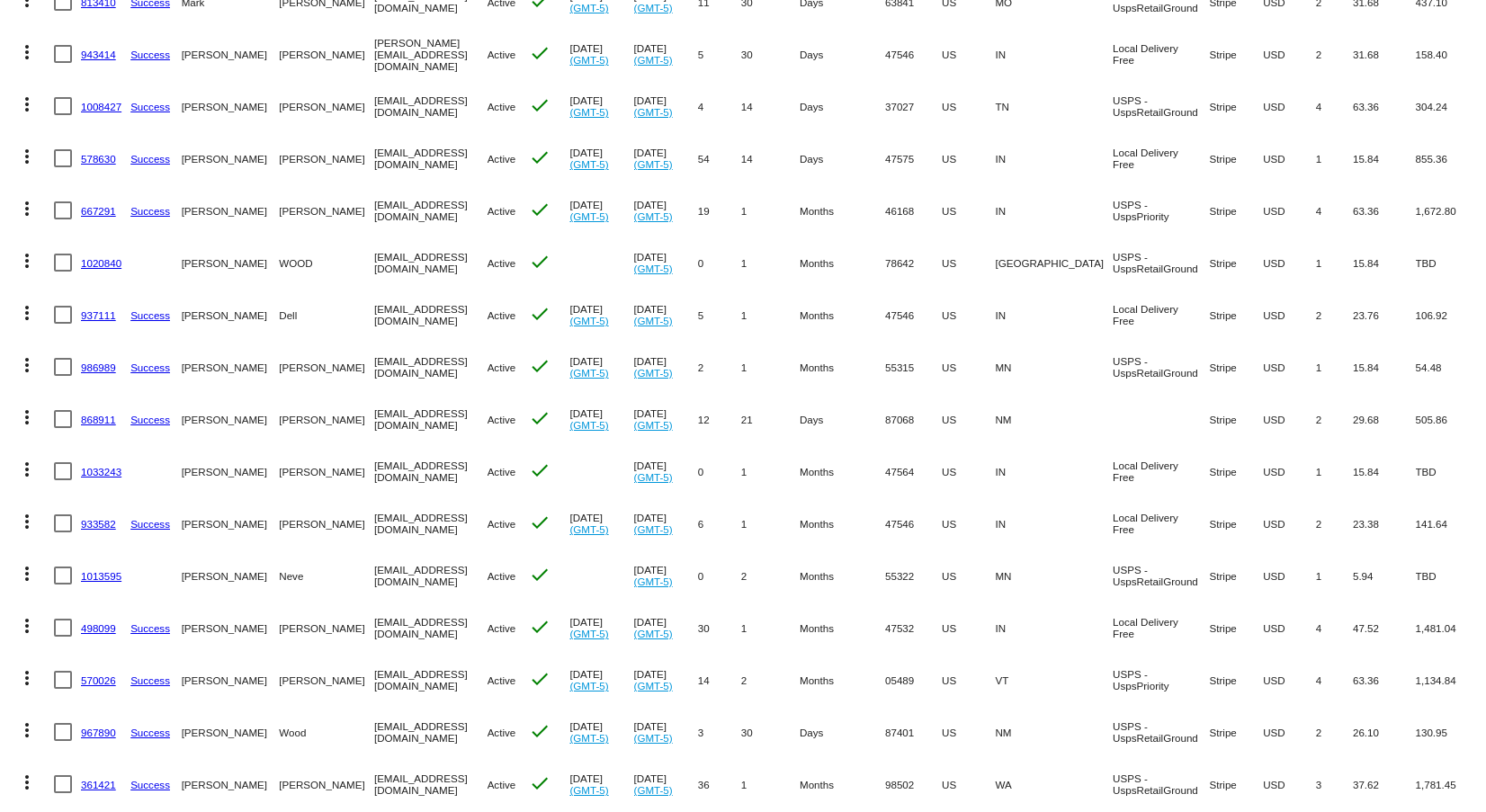
scroll to position [360, 0]
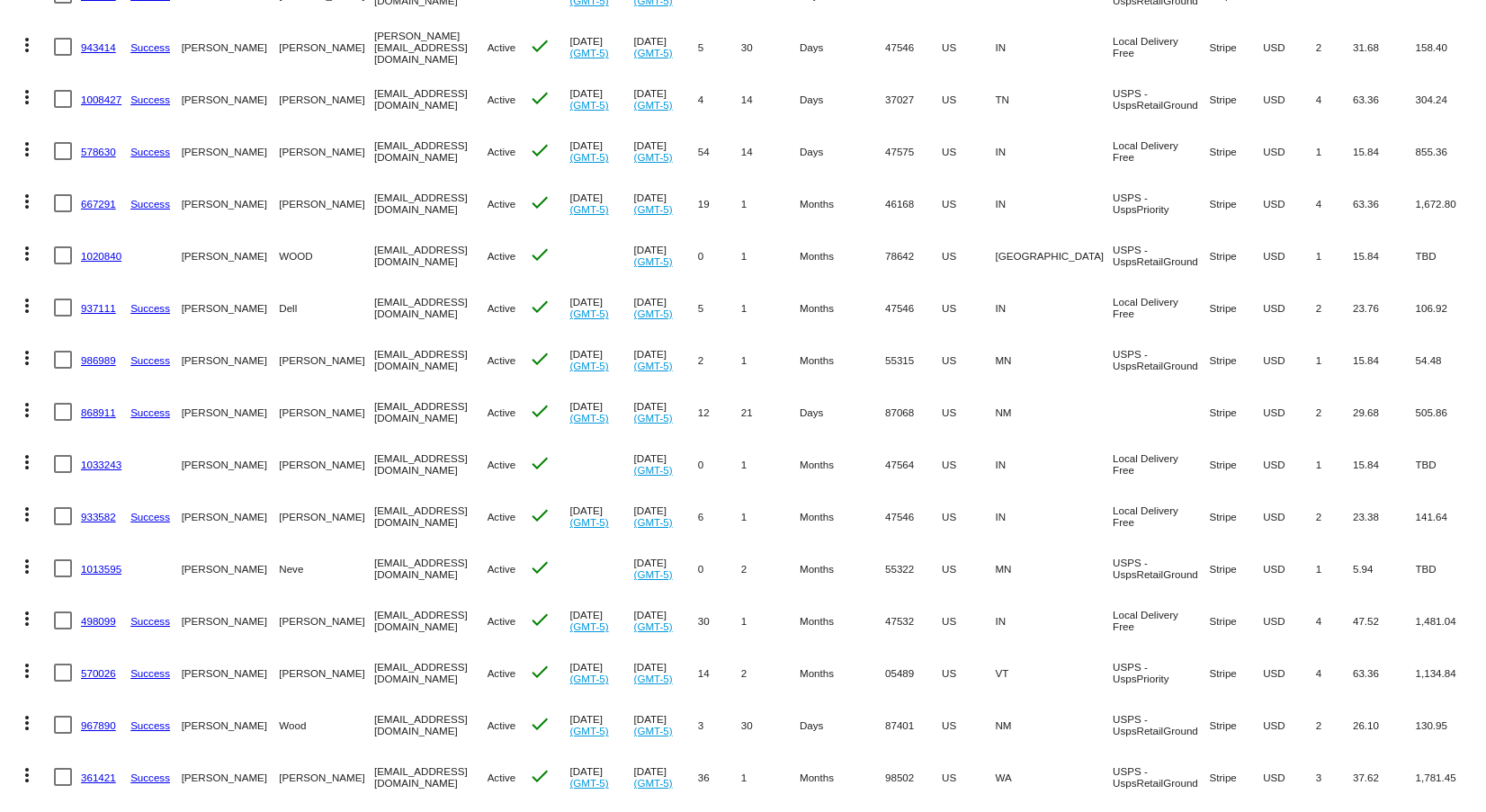
drag, startPoint x: 186, startPoint y: 201, endPoint x: 421, endPoint y: 211, distance: 235.2
click at [421, 211] on mat-row "more_vert 667291 Success [PERSON_NAME] [EMAIL_ADDRESS][DOMAIN_NAME] Active chec…" at bounding box center [743, 203] width 1468 height 52
drag, startPoint x: 187, startPoint y: 252, endPoint x: 433, endPoint y: 256, distance: 246.0
click at [433, 256] on mat-row "more_vert 1020840 [PERSON_NAME] [EMAIL_ADDRESS][DOMAIN_NAME] Active check [DATE…" at bounding box center [743, 255] width 1468 height 52
drag, startPoint x: 188, startPoint y: 305, endPoint x: 432, endPoint y: 312, distance: 244.1
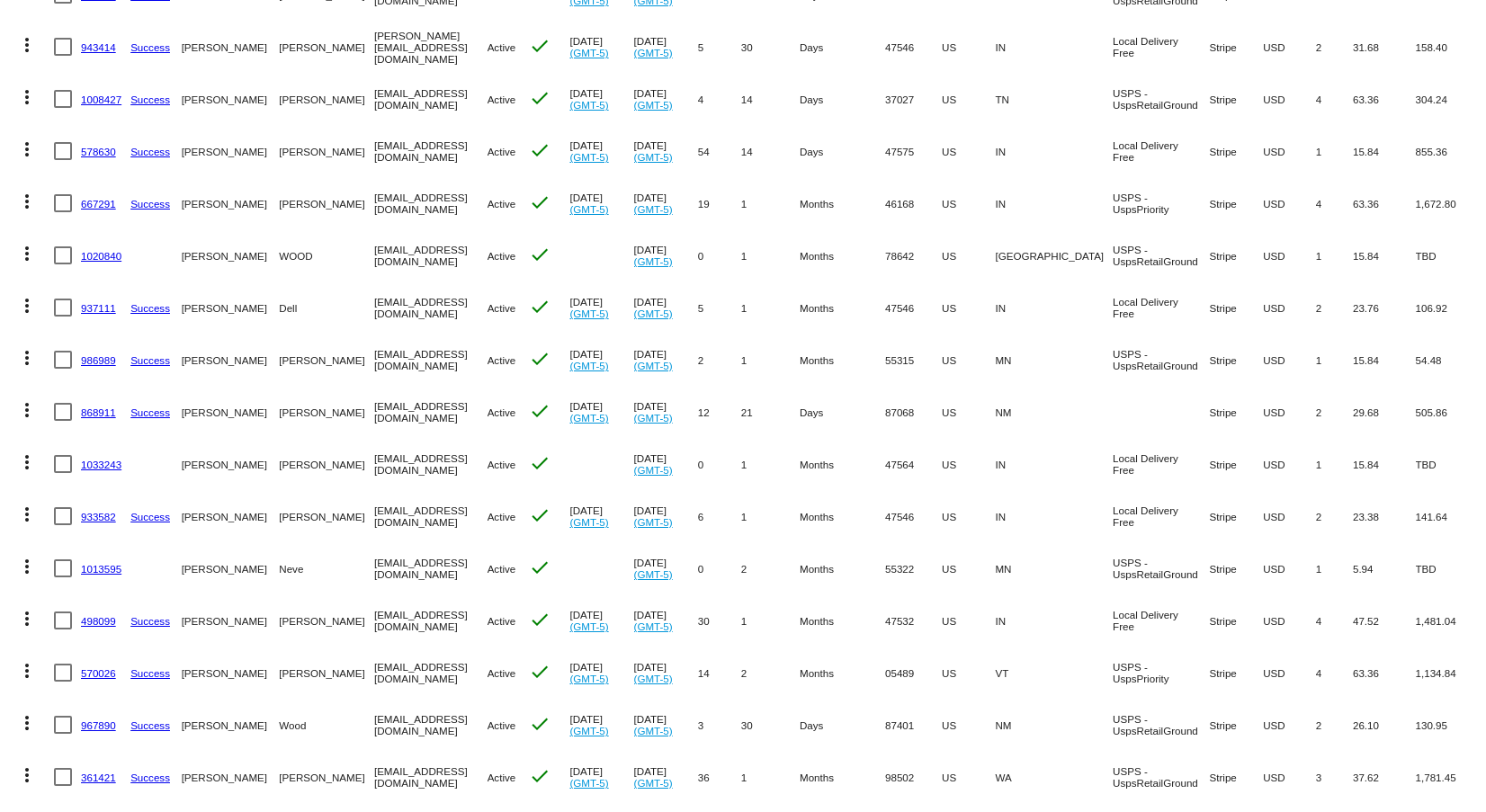
click at [432, 312] on mat-row "more_vert 937111 Success [PERSON_NAME] Dell [EMAIL_ADDRESS][DOMAIN_NAME] Active…" at bounding box center [743, 307] width 1468 height 52
drag, startPoint x: 187, startPoint y: 357, endPoint x: 435, endPoint y: 360, distance: 248.0
click at [435, 360] on mat-row "more_vert 986989 Success [PERSON_NAME] [EMAIL_ADDRESS][DOMAIN_NAME] Active chec…" at bounding box center [743, 360] width 1468 height 52
drag, startPoint x: 186, startPoint y: 409, endPoint x: 434, endPoint y: 420, distance: 248.2
click at [434, 420] on mat-row "more_vert 868911 Success [PERSON_NAME] [EMAIL_ADDRESS][DOMAIN_NAME] Active chec…" at bounding box center [743, 412] width 1468 height 52
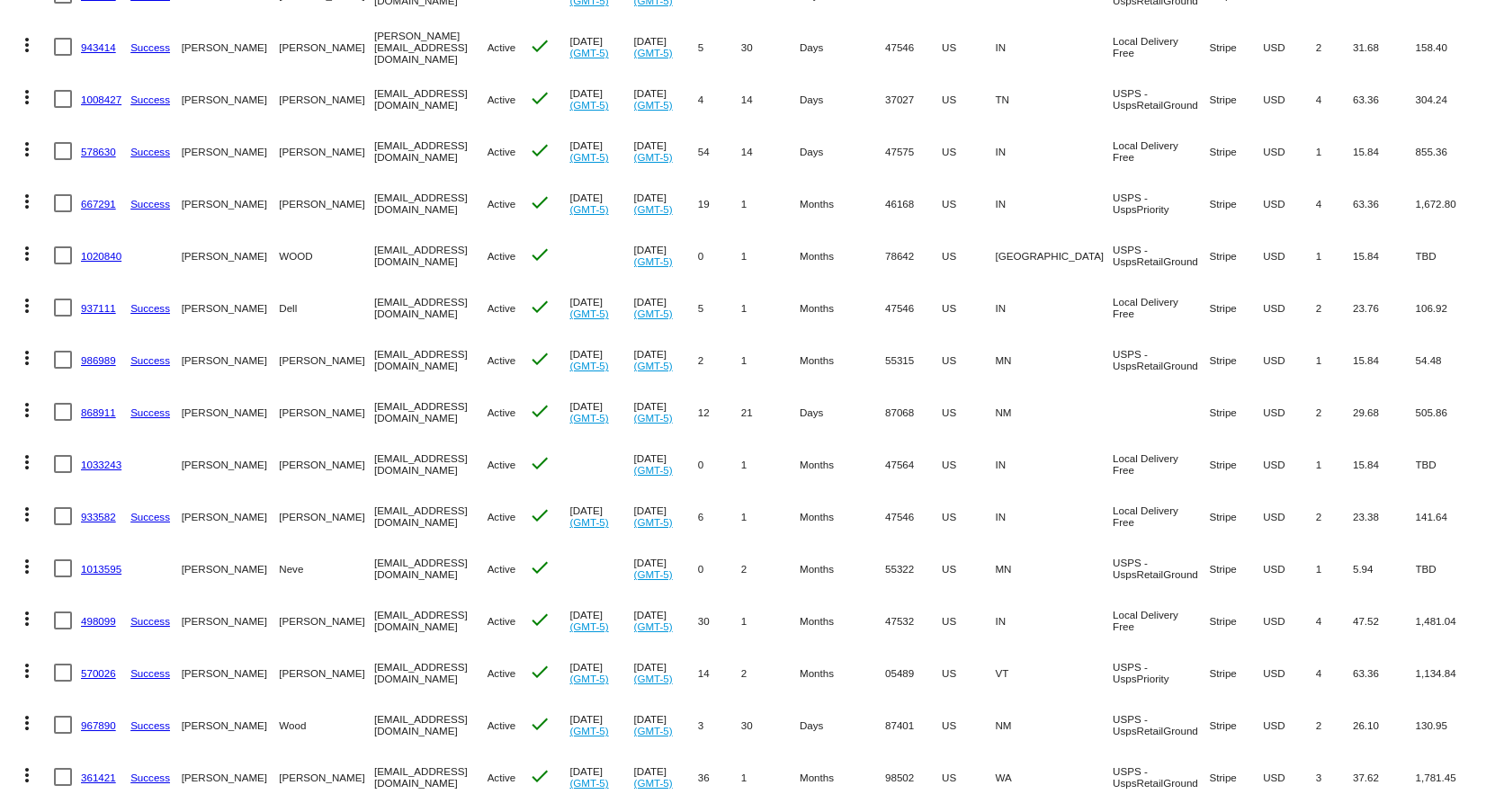
drag, startPoint x: 184, startPoint y: 460, endPoint x: 439, endPoint y: 458, distance: 255.0
click at [439, 458] on mat-row "more_vert 1033243 [PERSON_NAME][GEOGRAPHIC_DATA] [EMAIL_ADDRESS][DOMAIN_NAME] A…" at bounding box center [743, 464] width 1468 height 52
drag, startPoint x: 187, startPoint y: 512, endPoint x: 438, endPoint y: 518, distance: 251.1
click at [438, 518] on mat-row "more_vert 933582 Success [PERSON_NAME][GEOGRAPHIC_DATA] [EMAIL_ADDRESS][DOMAIN_…" at bounding box center [743, 516] width 1468 height 52
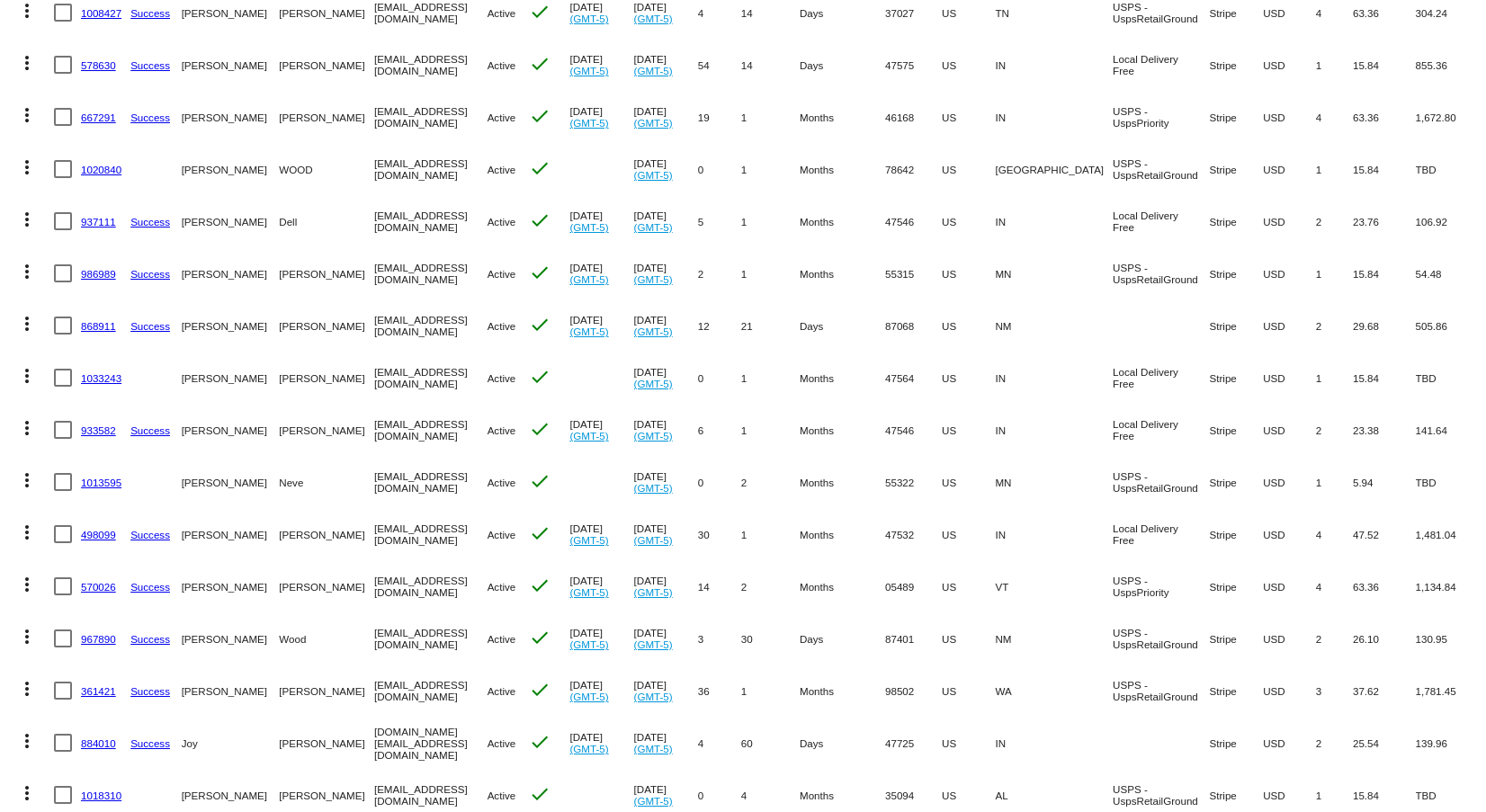
scroll to position [519, 0]
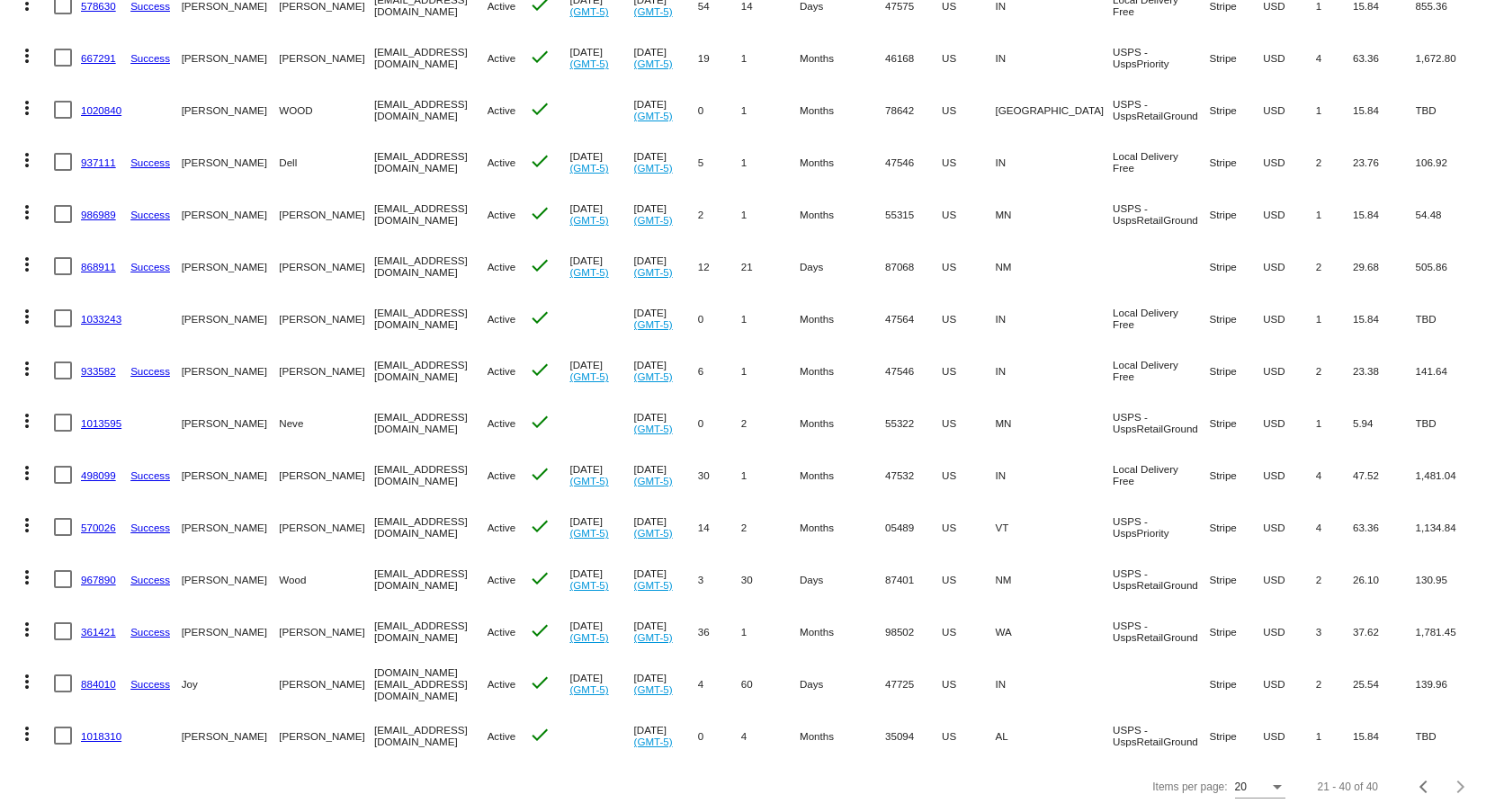
drag, startPoint x: 185, startPoint y: 409, endPoint x: 472, endPoint y: 419, distance: 287.2
click at [472, 419] on mat-row "more_vert 1013595 [PERSON_NAME] [EMAIL_ADDRESS][DOMAIN_NAME] Active check [DATE…" at bounding box center [743, 422] width 1468 height 52
drag, startPoint x: 187, startPoint y: 458, endPoint x: 452, endPoint y: 460, distance: 265.0
click at [452, 460] on mat-row "more_vert 498099 Success [PERSON_NAME] [EMAIL_ADDRESS][DOMAIN_NAME] Active chec…" at bounding box center [743, 475] width 1468 height 52
drag, startPoint x: 184, startPoint y: 514, endPoint x: 414, endPoint y: 514, distance: 230.0
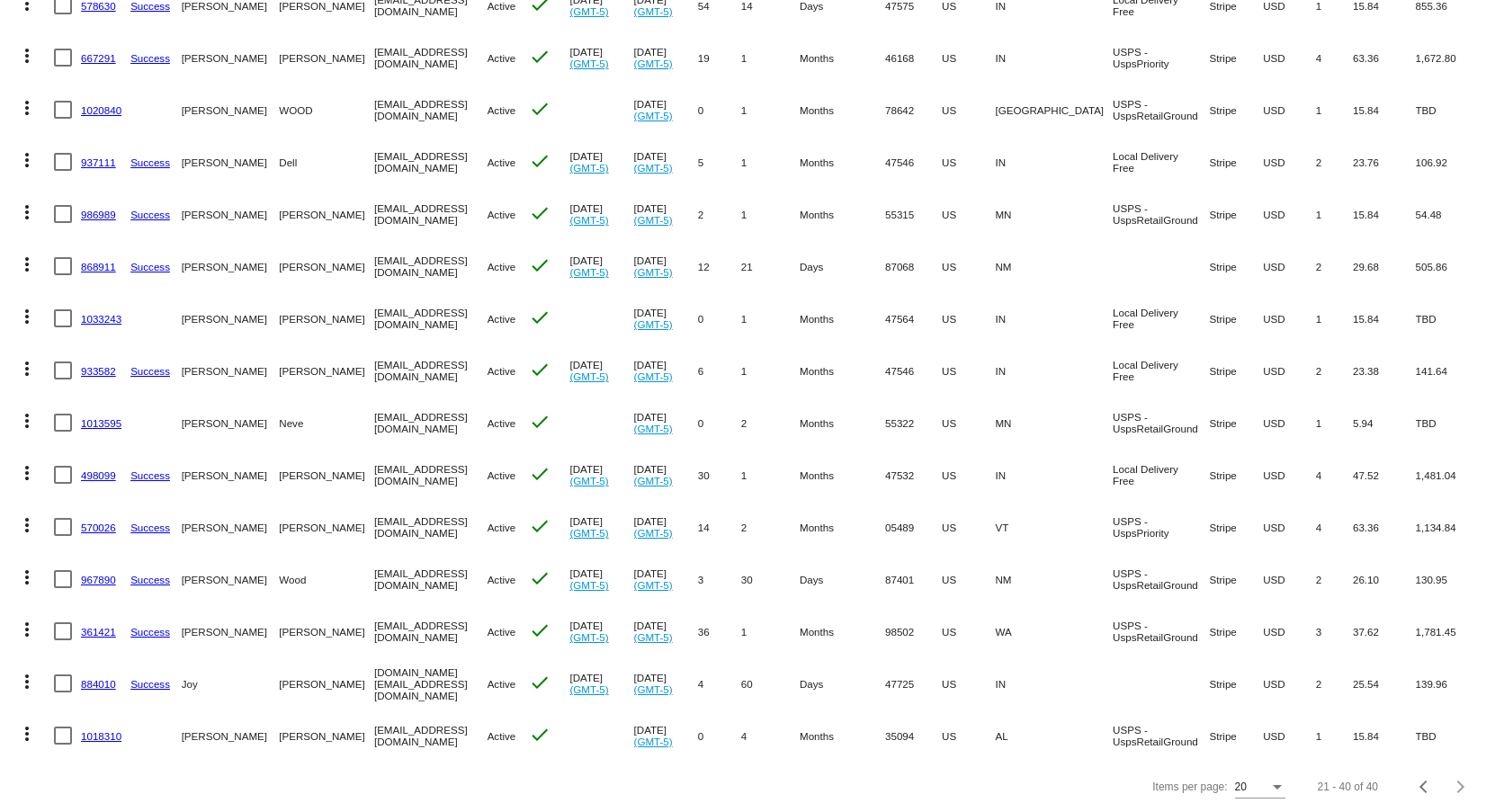
click at [414, 514] on mat-row "more_vert 570026 Success [PERSON_NAME] [EMAIL_ADDRESS][DOMAIN_NAME] Active chec…" at bounding box center [743, 527] width 1468 height 52
drag, startPoint x: 185, startPoint y: 563, endPoint x: 438, endPoint y: 567, distance: 253.0
click at [438, 567] on mat-row "more_vert 967890 Success [GEOGRAPHIC_DATA][PERSON_NAME] [EMAIL_ADDRESS][DOMAIN_…" at bounding box center [743, 579] width 1468 height 52
drag, startPoint x: 182, startPoint y: 617, endPoint x: 415, endPoint y: 627, distance: 233.2
click at [415, 627] on mat-row "more_vert 361421 Success [PERSON_NAME] [EMAIL_ADDRESS][DOMAIN_NAME] Active chec…" at bounding box center [743, 631] width 1468 height 52
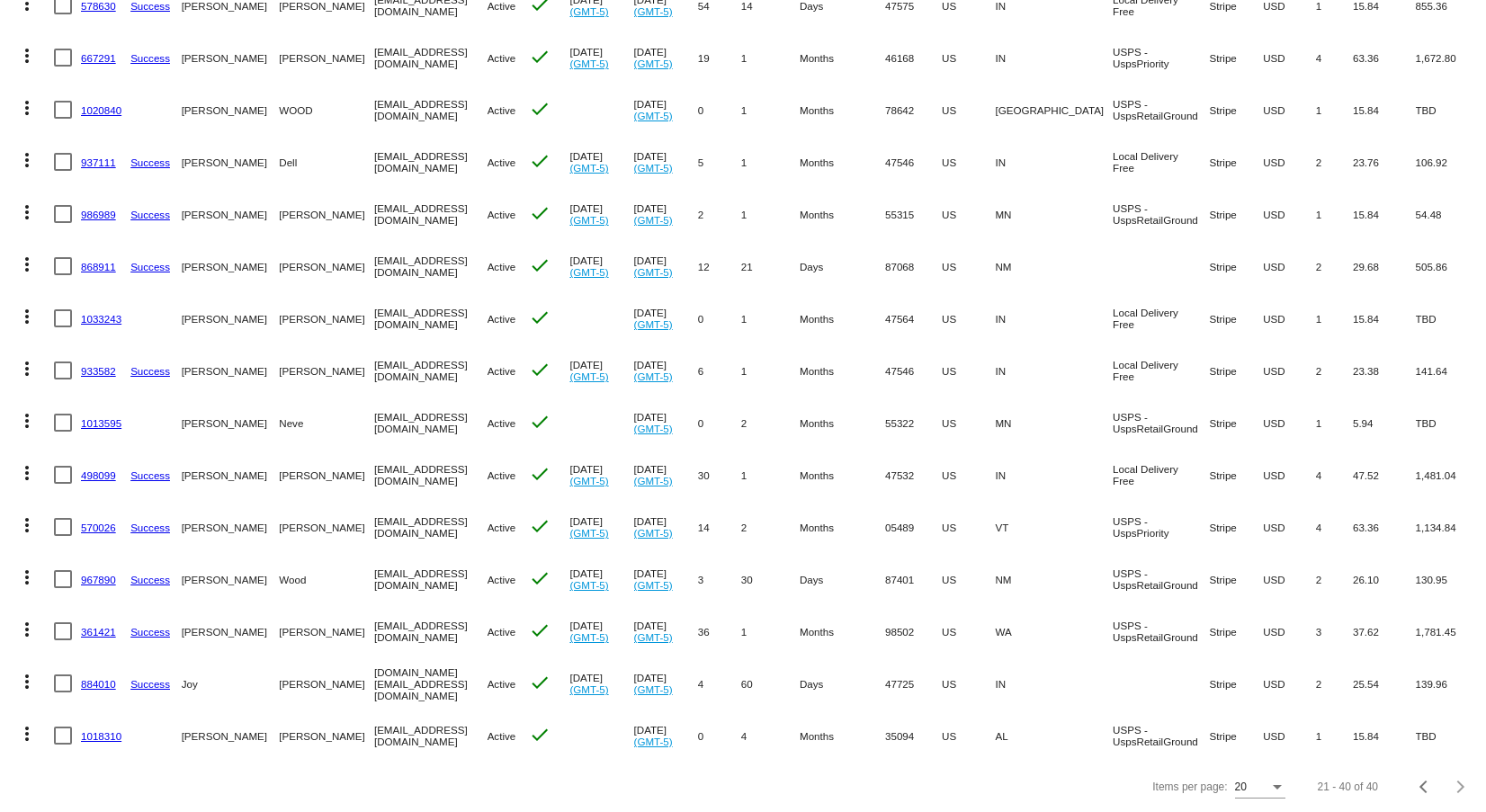
drag, startPoint x: 185, startPoint y: 672, endPoint x: 454, endPoint y: 677, distance: 269.0
click at [454, 677] on mat-row "more_vert 884010 Success [PERSON_NAME] [DOMAIN_NAME][EMAIL_ADDRESS][DOMAIN_NAME…" at bounding box center [743, 683] width 1468 height 52
drag, startPoint x: 184, startPoint y: 717, endPoint x: 427, endPoint y: 724, distance: 243.1
click at [427, 724] on mat-row "more_vert 1018310 [PERSON_NAME] [EMAIL_ADDRESS][DOMAIN_NAME] Active check [DATE…" at bounding box center [743, 736] width 1468 height 52
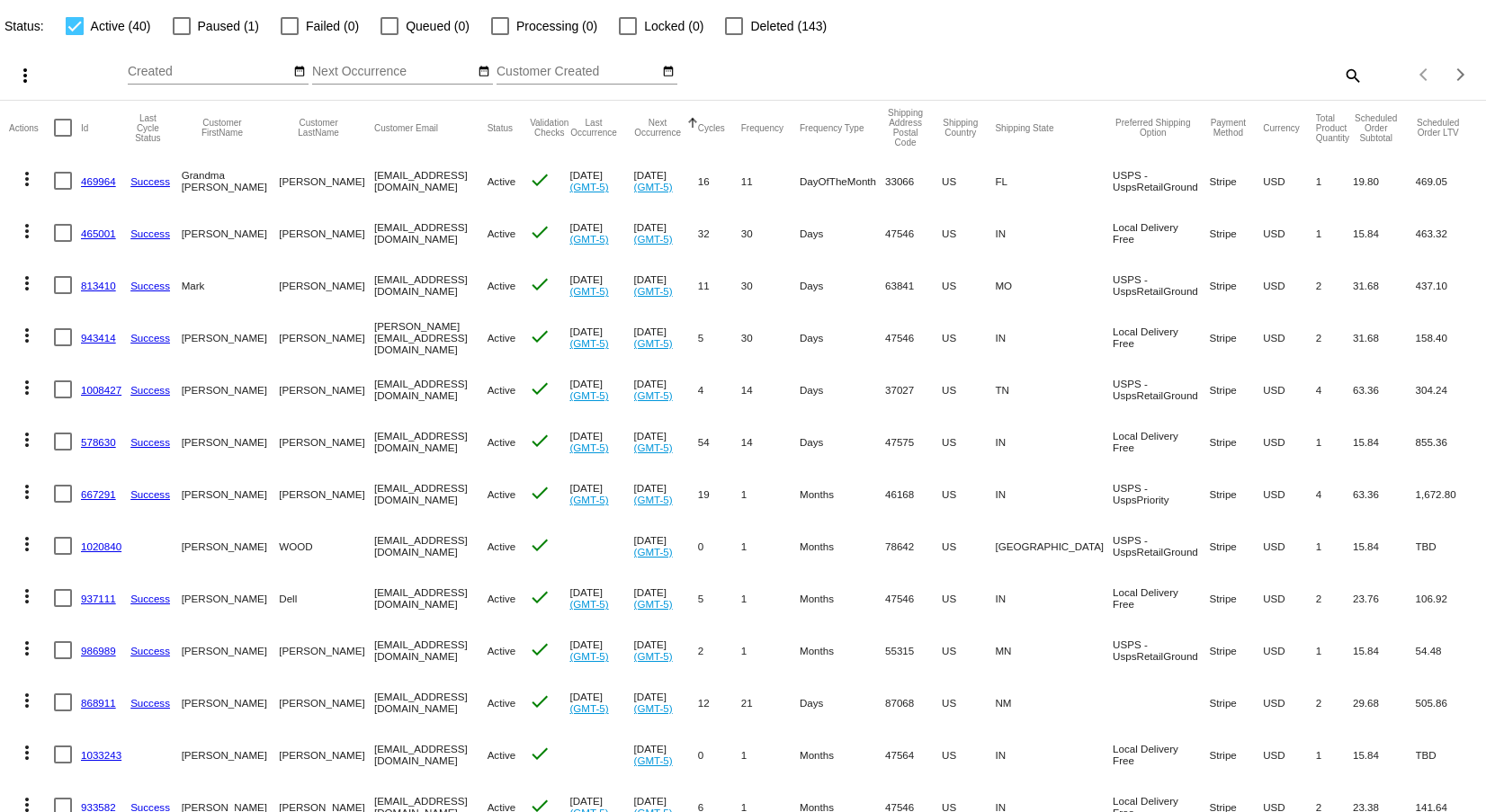
scroll to position [0, 0]
